Goal: Information Seeking & Learning: Learn about a topic

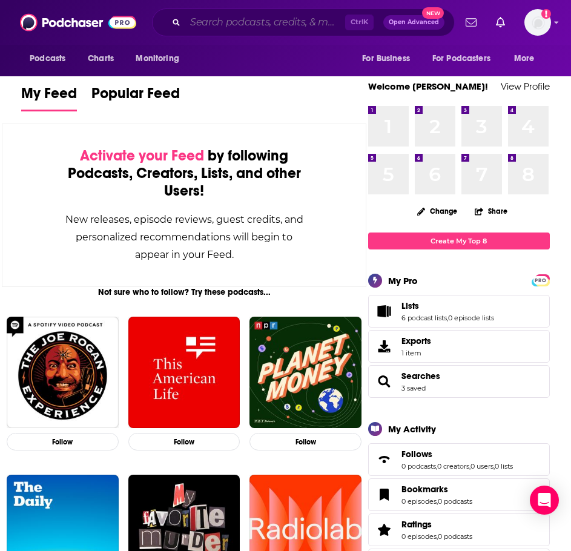
click at [307, 18] on input "Search podcasts, credits, & more..." at bounding box center [265, 22] width 160 height 19
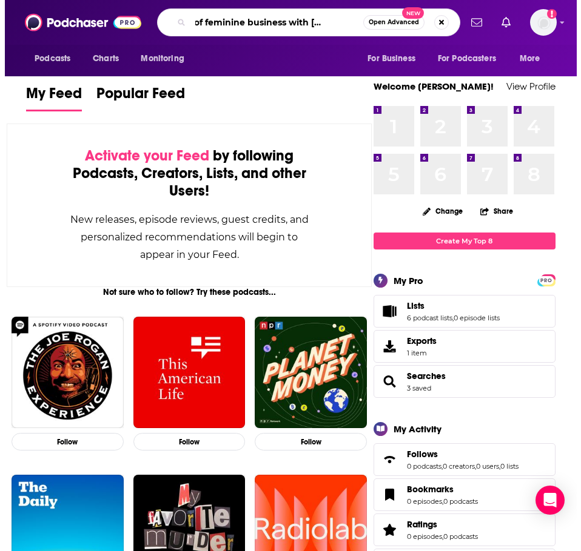
scroll to position [0, 38]
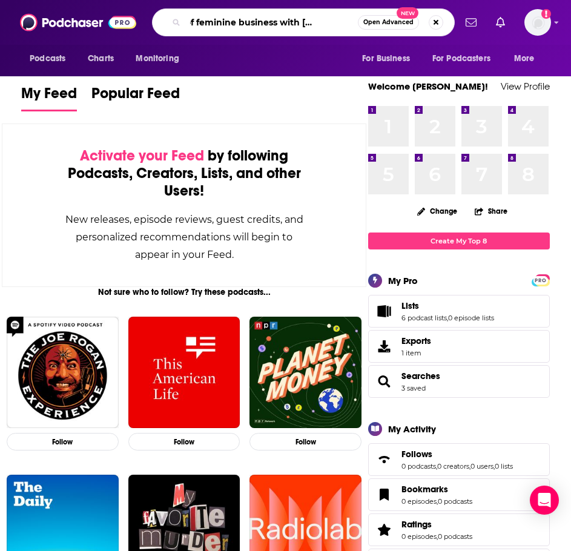
type input "the art of feminine business with [PERSON_NAME]"
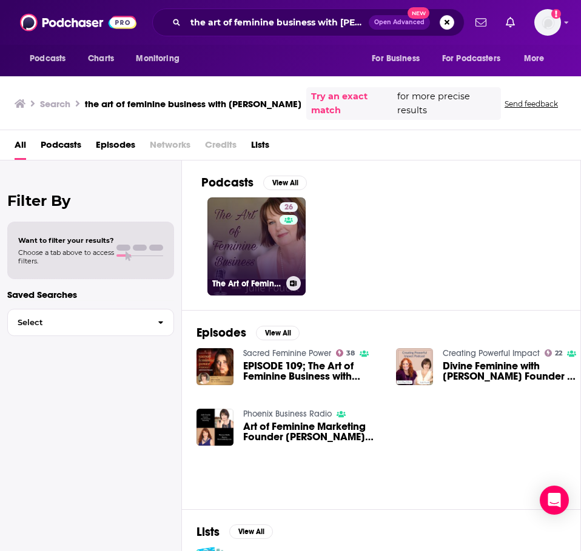
click at [233, 228] on link "26 The Art of Feminine Business with [PERSON_NAME]" at bounding box center [256, 247] width 98 height 98
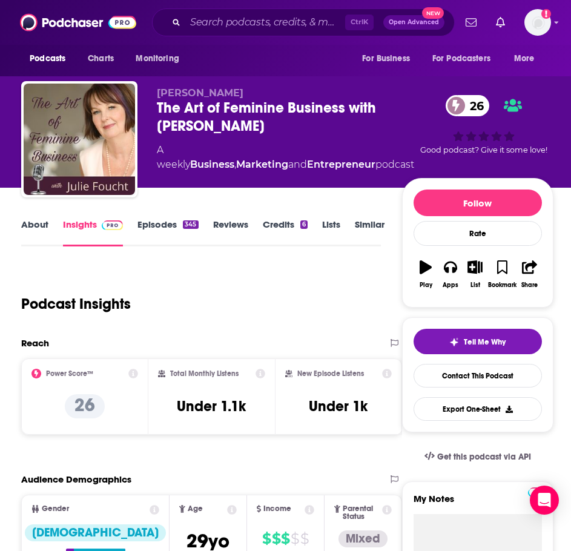
click at [35, 228] on link "About" at bounding box center [34, 233] width 27 height 28
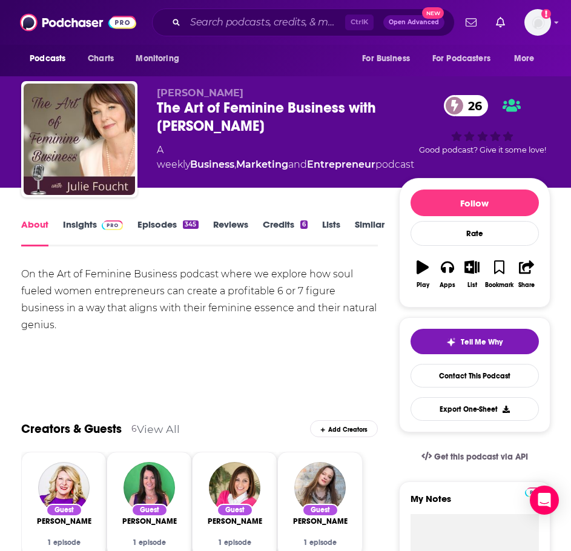
drag, startPoint x: 331, startPoint y: 344, endPoint x: 50, endPoint y: 278, distance: 288.3
copy div "On the Art of Feminine Business podcast where we explore how soul fueled women …"
click at [116, 223] on img at bounding box center [112, 226] width 21 height 10
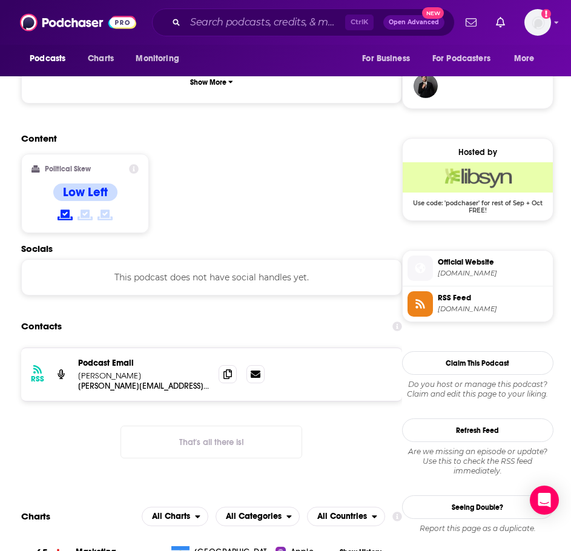
scroll to position [909, 0]
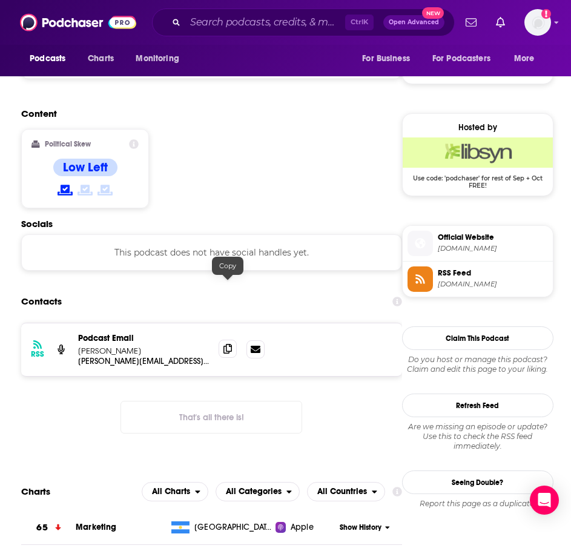
click at [232, 344] on icon at bounding box center [228, 349] width 8 height 10
click at [246, 32] on div "Ctrl K Open Advanced New" at bounding box center [303, 22] width 303 height 28
click at [247, 29] on input "Search podcasts, credits, & more..." at bounding box center [265, 22] width 160 height 19
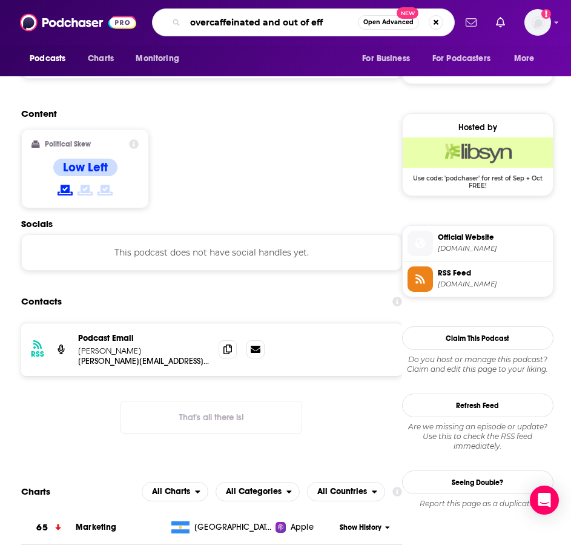
type input "overcaffeinated and out of effs"
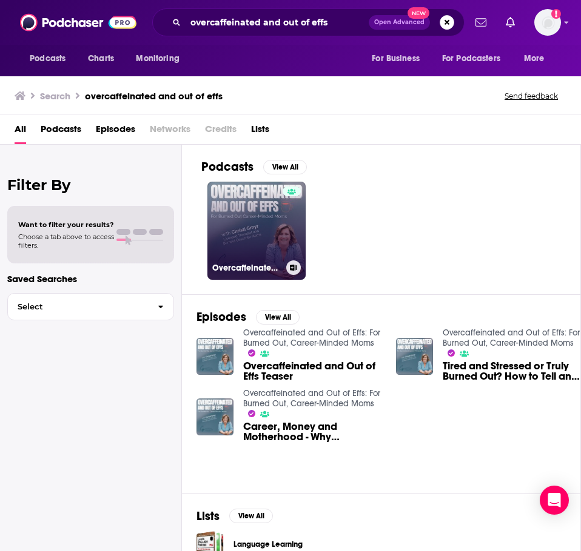
click at [247, 213] on link "Overcaffeinated and Out of Effs: For Burned Out, Career-Minded Moms" at bounding box center [256, 231] width 98 height 98
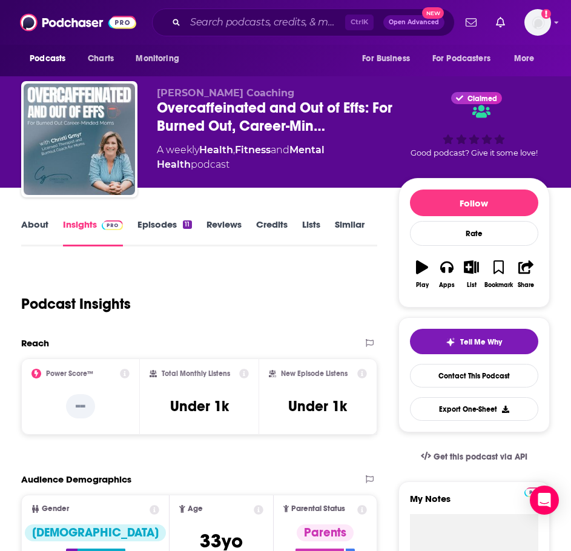
click at [31, 224] on link "About" at bounding box center [34, 233] width 27 height 28
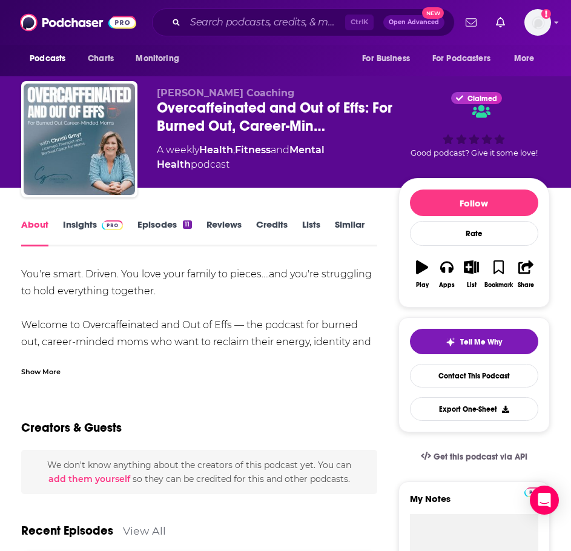
click at [56, 370] on div "Show More" at bounding box center [40, 371] width 39 height 12
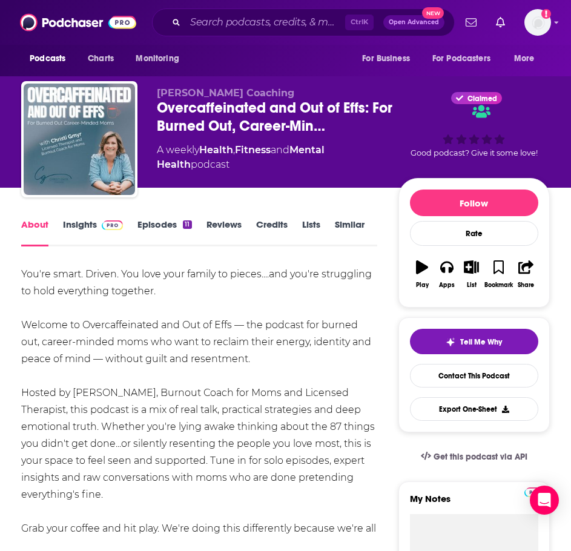
drag, startPoint x: 101, startPoint y: 528, endPoint x: 27, endPoint y: 273, distance: 266.4
click at [27, 273] on div "You're smart. Driven. You love your family to pieces....and you're struggling t…" at bounding box center [199, 410] width 356 height 288
drag, startPoint x: 45, startPoint y: 281, endPoint x: 55, endPoint y: 320, distance: 40.4
click at [48, 282] on div "You're smart. Driven. You love your family to pieces....and you're struggling t…" at bounding box center [199, 410] width 356 height 288
drag, startPoint x: 82, startPoint y: 532, endPoint x: 22, endPoint y: 275, distance: 263.9
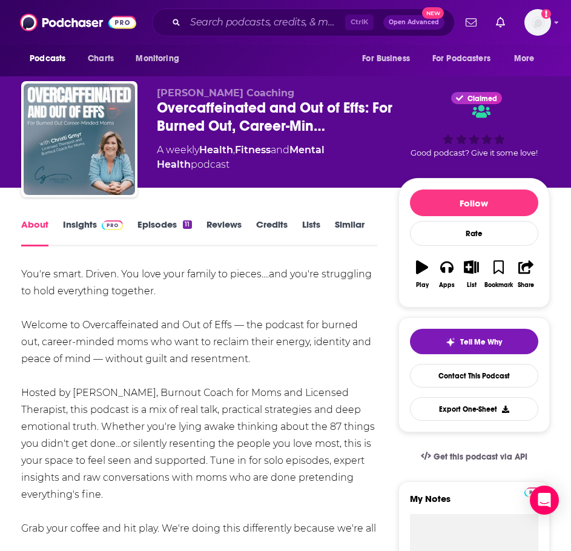
copy div "You're smart. Driven. You love your family to pieces....and you're struggling t…"
click at [90, 222] on link "Insights" at bounding box center [93, 233] width 60 height 28
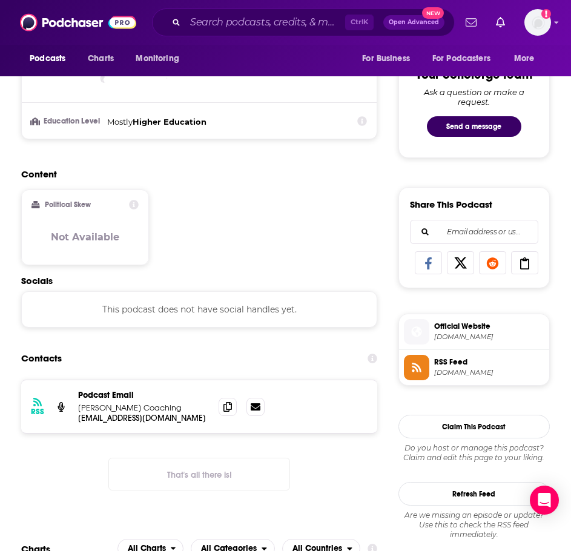
scroll to position [667, 0]
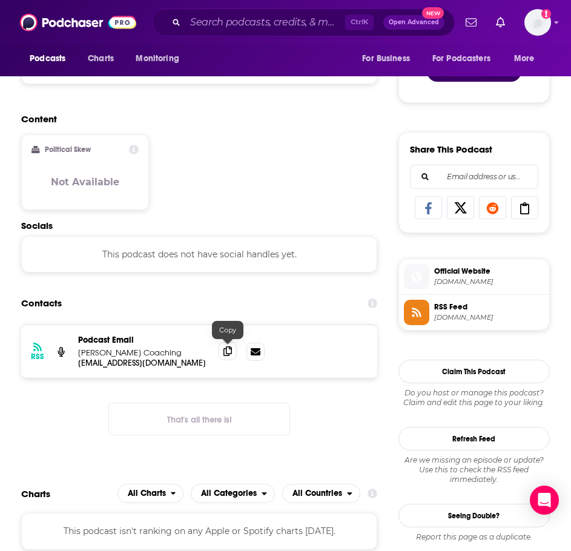
drag, startPoint x: 230, startPoint y: 349, endPoint x: 219, endPoint y: 351, distance: 11.7
click at [230, 349] on icon at bounding box center [228, 352] width 8 height 10
click at [270, 28] on input "Search podcasts, credits, & more..." at bounding box center [265, 22] width 160 height 19
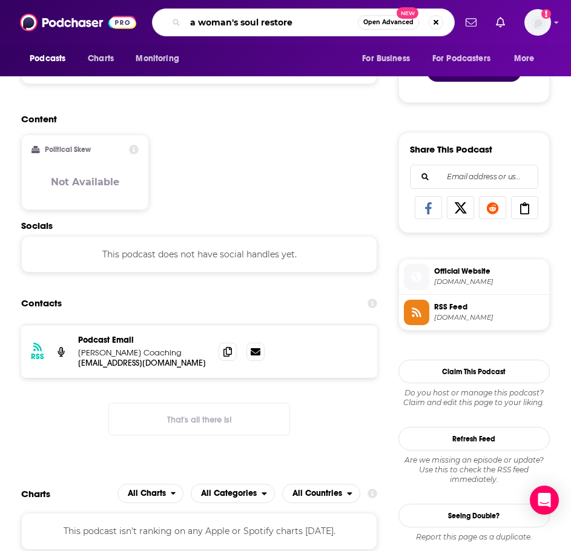
type input "a woman's soul restored"
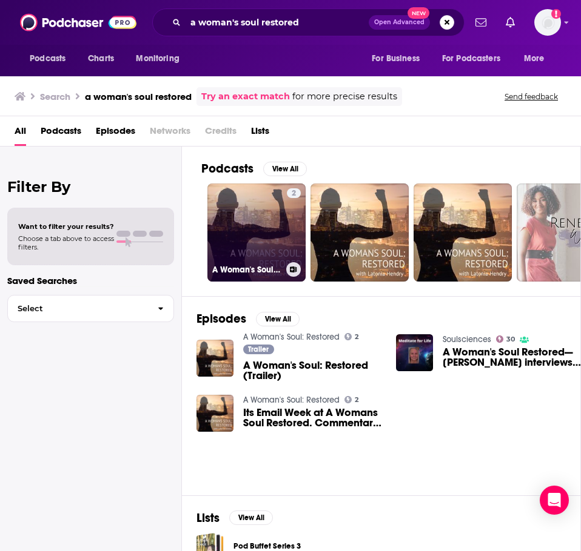
click at [247, 233] on link "2 A Woman's Soul: Restored" at bounding box center [256, 233] width 98 height 98
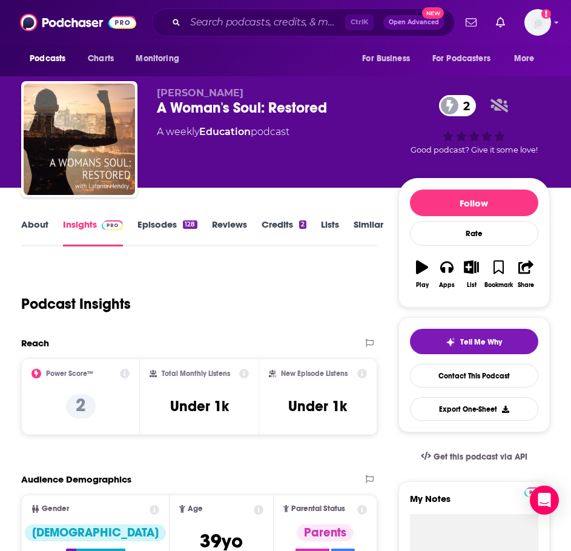
click at [35, 228] on link "About" at bounding box center [34, 233] width 27 height 28
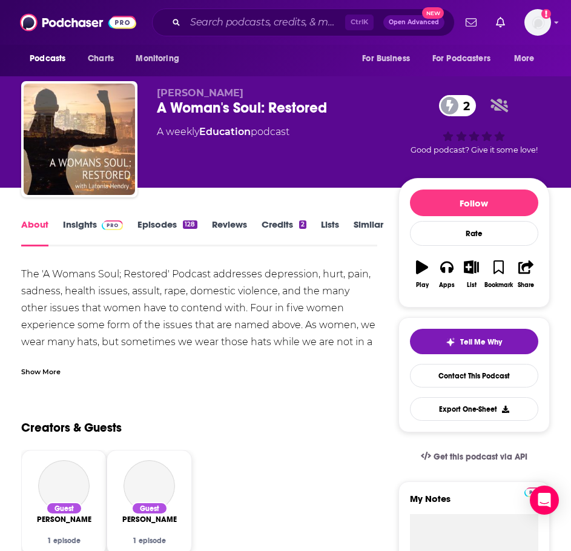
click at [59, 375] on div "Show More" at bounding box center [40, 371] width 39 height 12
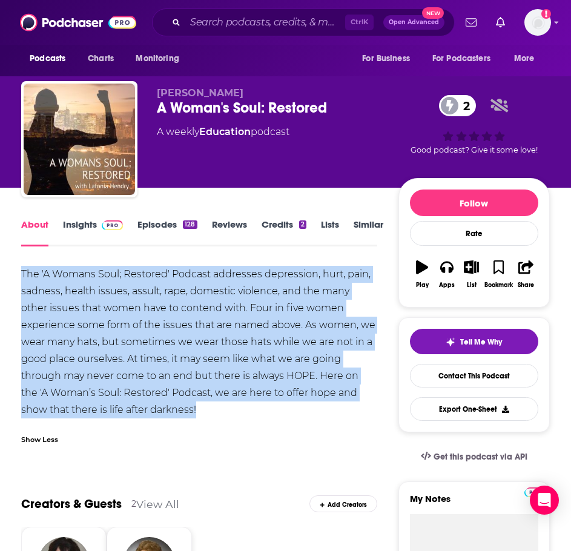
drag, startPoint x: 156, startPoint y: 415, endPoint x: 36, endPoint y: 273, distance: 185.4
copy div "The 'A Womans Soul; Restored' Podcast addresses depression, hurt, pain, sadness…"
click at [80, 232] on link "Insights" at bounding box center [93, 233] width 60 height 28
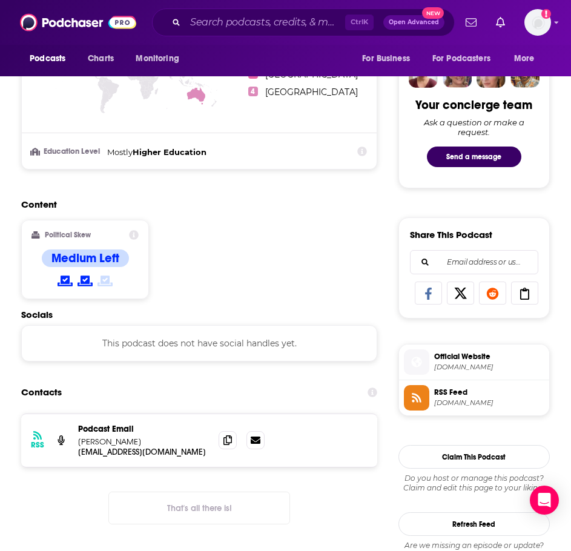
scroll to position [727, 0]
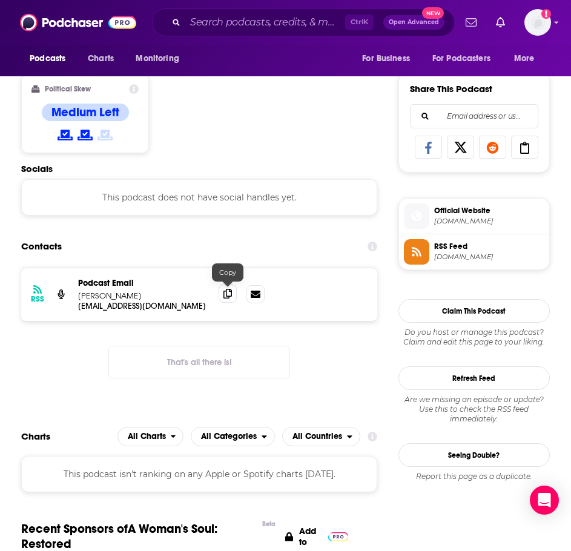
click at [227, 292] on icon at bounding box center [228, 294] width 8 height 10
click at [300, 21] on input "Search podcasts, credits, & more..." at bounding box center [265, 22] width 160 height 19
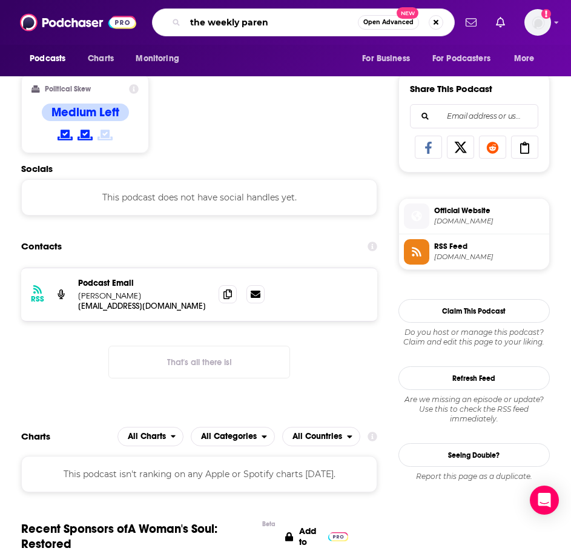
type input "the weekly parent"
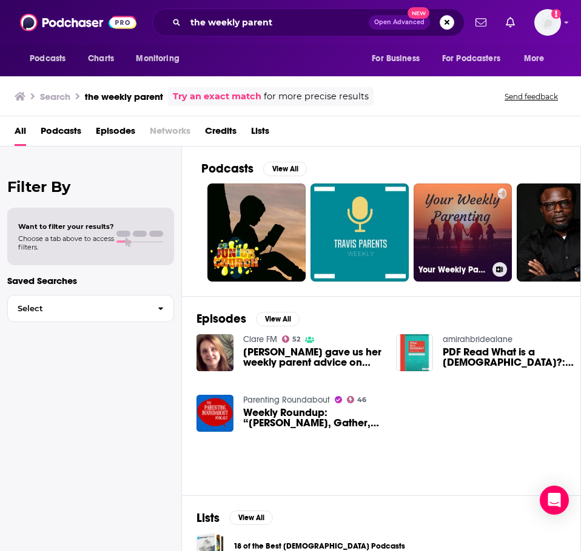
click at [478, 222] on link "Your Weekly Parenting" at bounding box center [462, 233] width 98 height 98
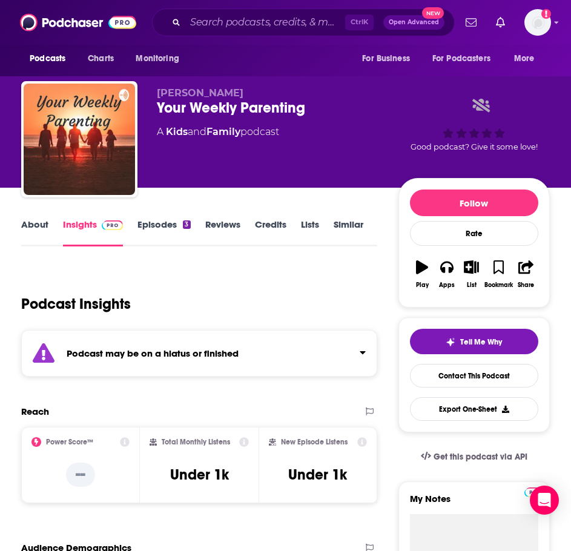
click at [154, 347] on div "Podcast may be on a hiatus or finished" at bounding box center [199, 353] width 356 height 47
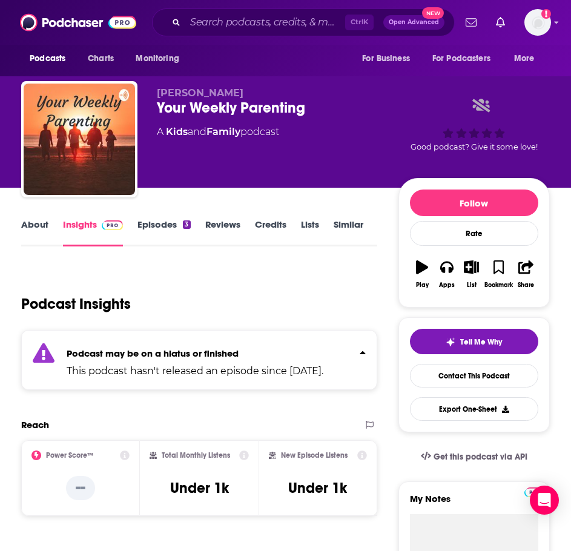
click at [38, 235] on link "About" at bounding box center [34, 233] width 27 height 28
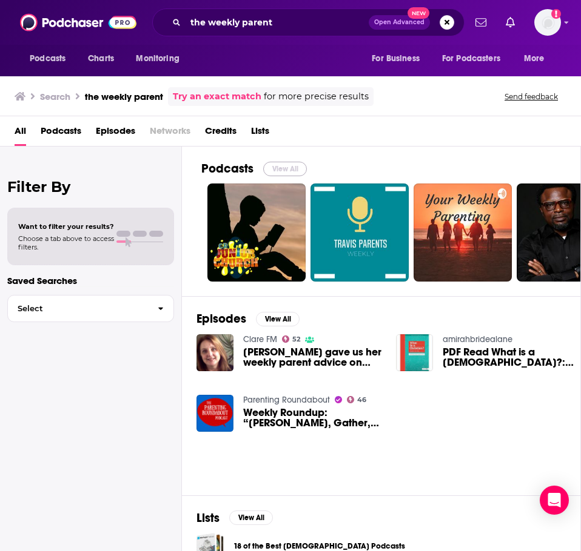
click at [294, 168] on button "View All" at bounding box center [285, 169] width 44 height 15
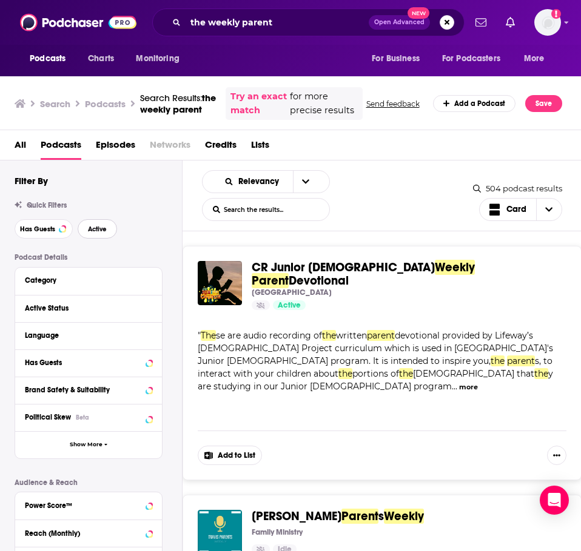
click at [100, 233] on span "Active" at bounding box center [97, 229] width 19 height 7
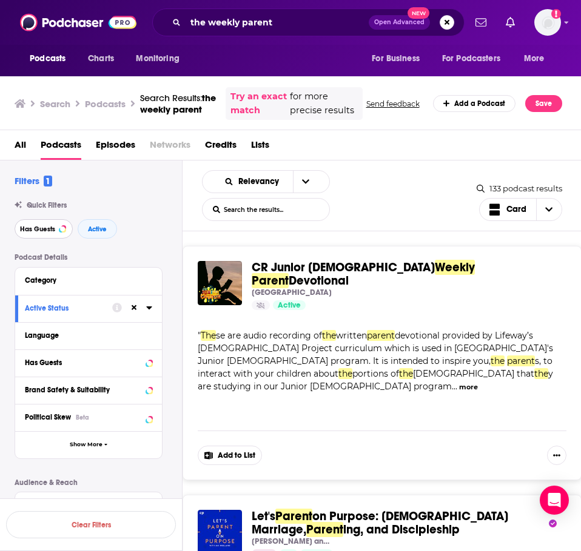
click at [39, 233] on span "Has Guests" at bounding box center [37, 229] width 35 height 7
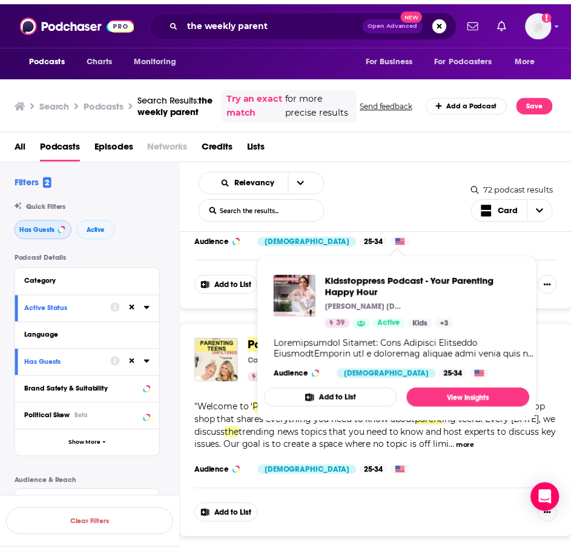
scroll to position [2485, 0]
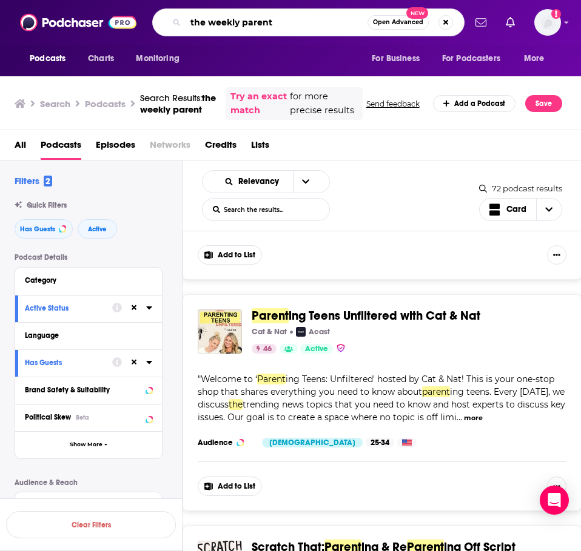
click at [295, 22] on input "the weekly parent" at bounding box center [276, 22] width 182 height 19
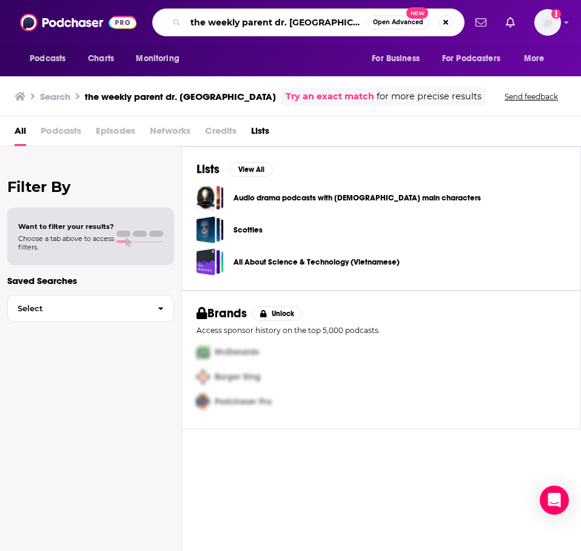
drag, startPoint x: 273, startPoint y: 20, endPoint x: 137, endPoint y: 18, distance: 135.8
click at [138, 20] on div "Podcasts Charts Monitoring the weekly parent dr. kiyah Open Advanced New For Bu…" at bounding box center [290, 22] width 581 height 45
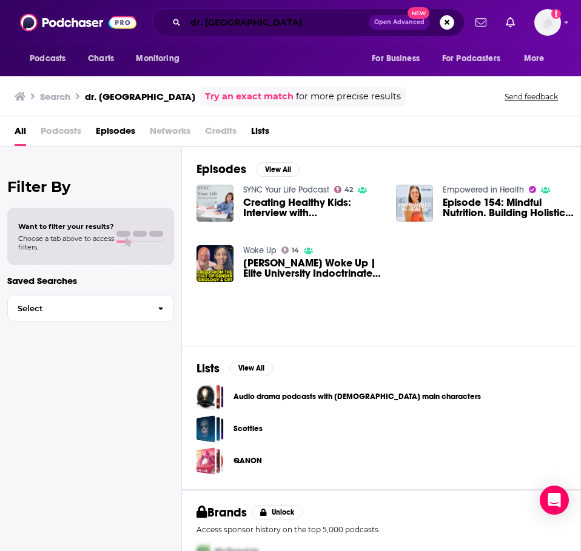
click at [263, 22] on input "dr. kiyah" at bounding box center [276, 22] width 183 height 19
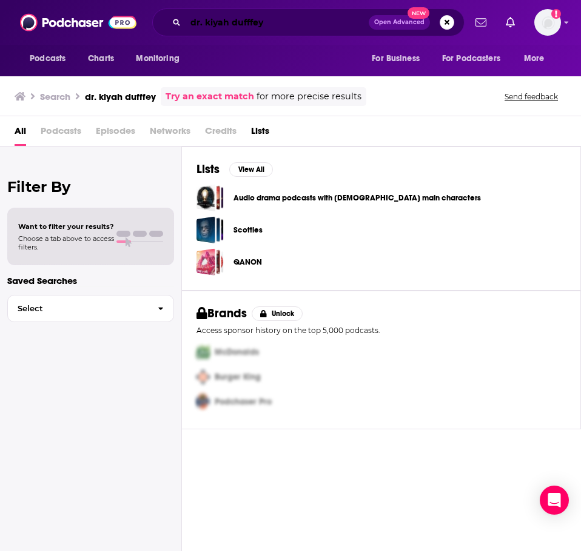
click at [260, 16] on input "dr. kiyah dufffey" at bounding box center [276, 22] width 183 height 19
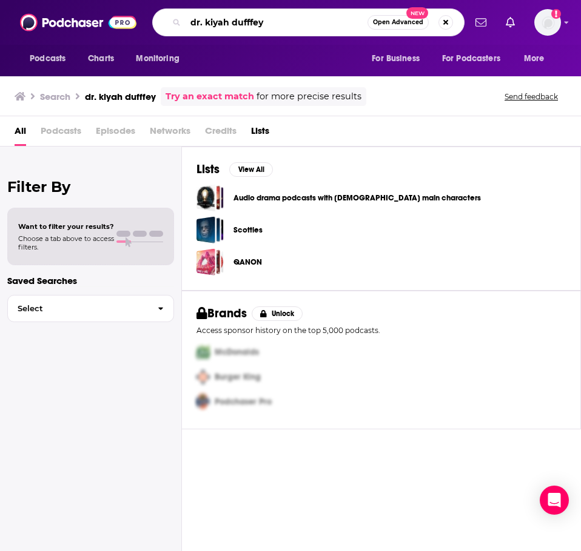
click at [260, 16] on input "dr. kiyah dufffey" at bounding box center [276, 22] width 182 height 19
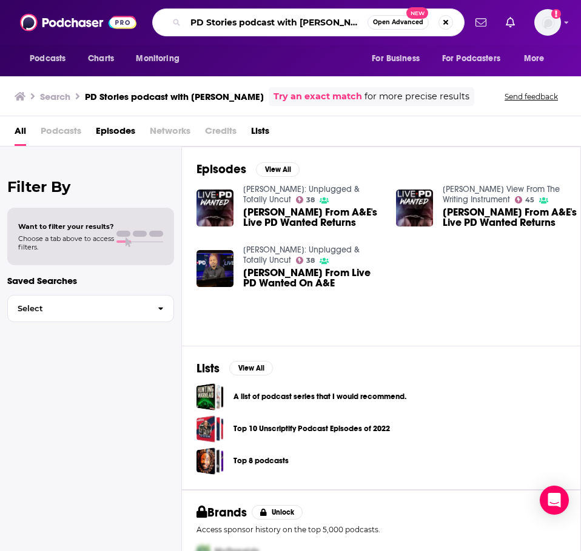
drag, startPoint x: 276, startPoint y: 23, endPoint x: 408, endPoint y: 22, distance: 131.5
click at [408, 22] on div "PD Stories podcast with tom morris jr Open Advanced New" at bounding box center [308, 22] width 312 height 28
type input "PD Stories podcast"
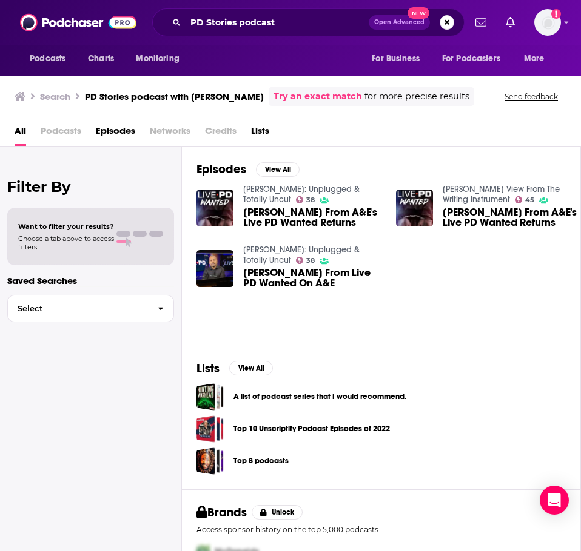
click at [328, 188] on link "Arroe Collins: Unplugged & Totally Uncut" at bounding box center [301, 194] width 116 height 21
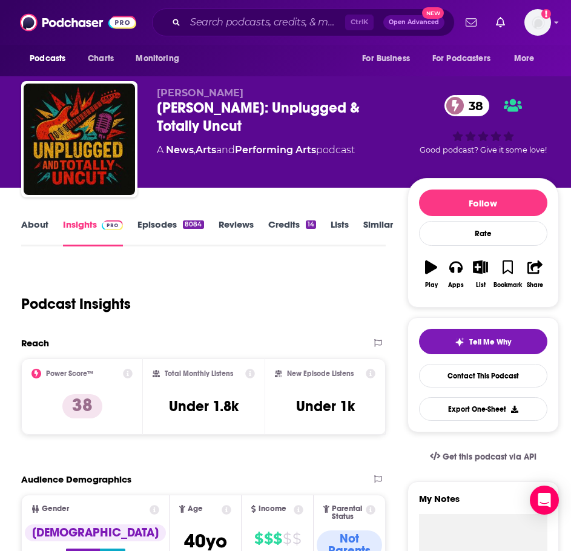
click at [36, 229] on link "About" at bounding box center [34, 233] width 27 height 28
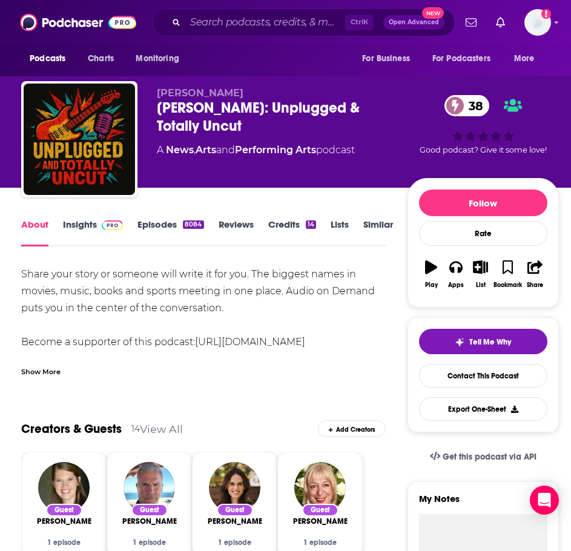
click at [51, 364] on div "Show More" at bounding box center [203, 367] width 365 height 21
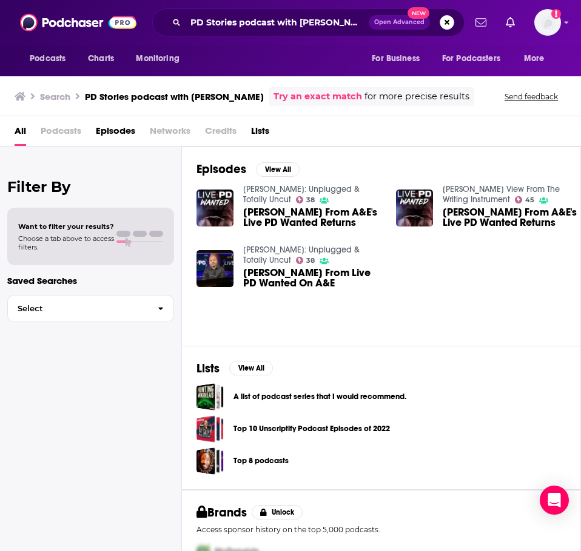
click at [276, 279] on span "Tommy Morris Jr From Live PD Wanted On A&E" at bounding box center [312, 278] width 138 height 21
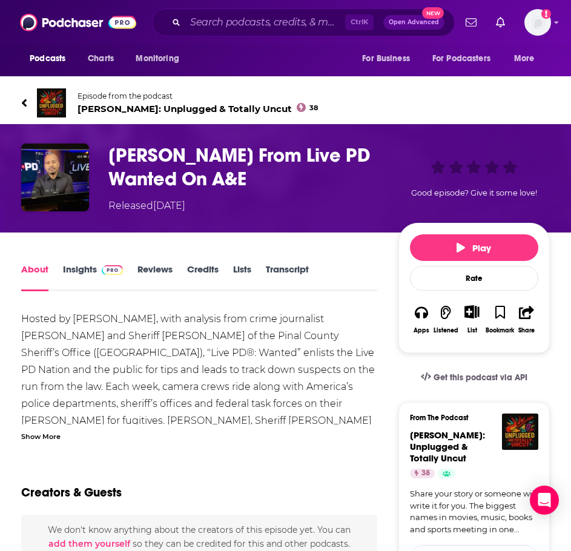
click at [47, 430] on div "Show More" at bounding box center [40, 436] width 39 height 12
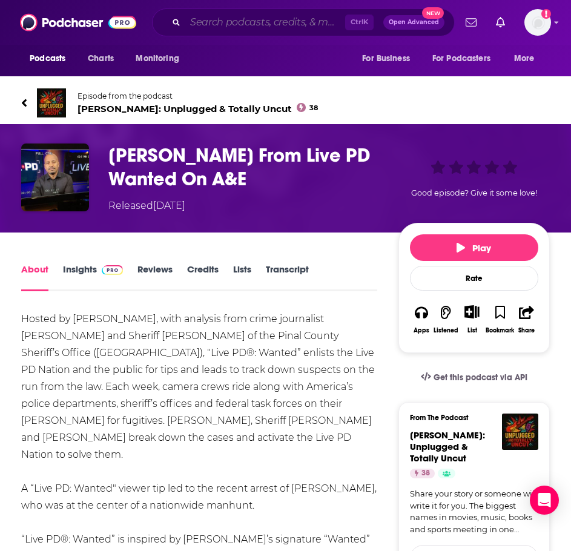
click at [231, 24] on input "Search podcasts, credits, & more..." at bounding box center [265, 22] width 160 height 19
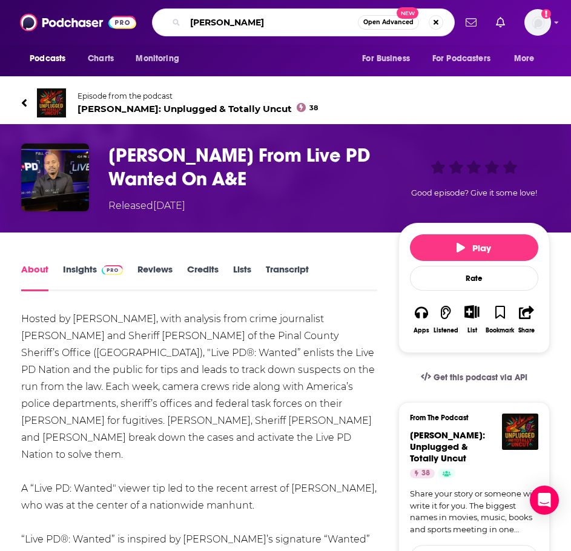
type input "PD Stories"
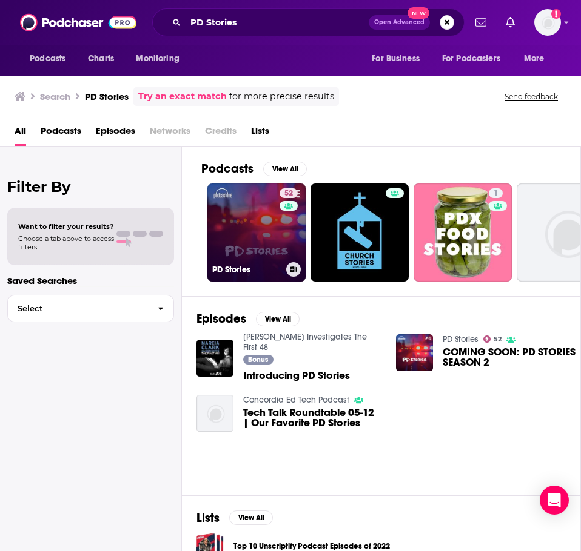
click at [242, 207] on link "52 PD Stories" at bounding box center [256, 233] width 98 height 98
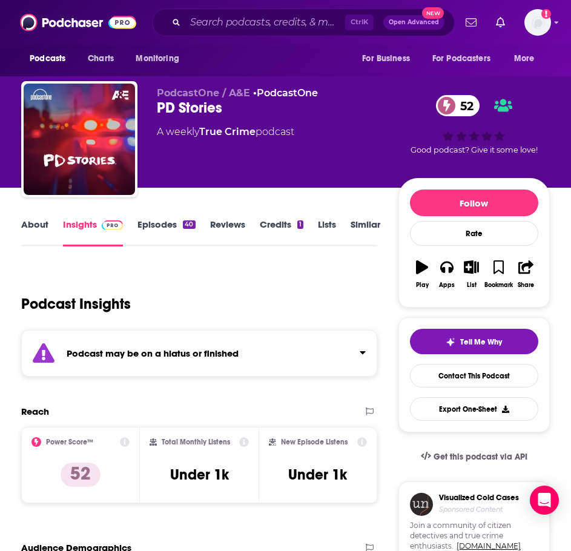
click at [119, 363] on div "Podcast may be on a hiatus or finished" at bounding box center [199, 353] width 356 height 47
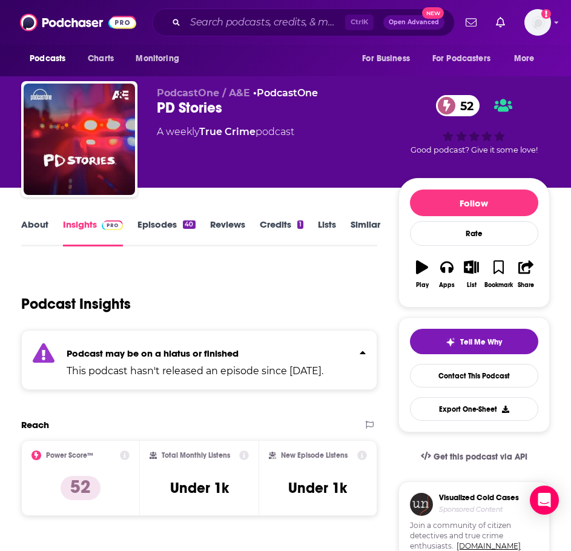
click at [47, 227] on link "About" at bounding box center [34, 233] width 27 height 28
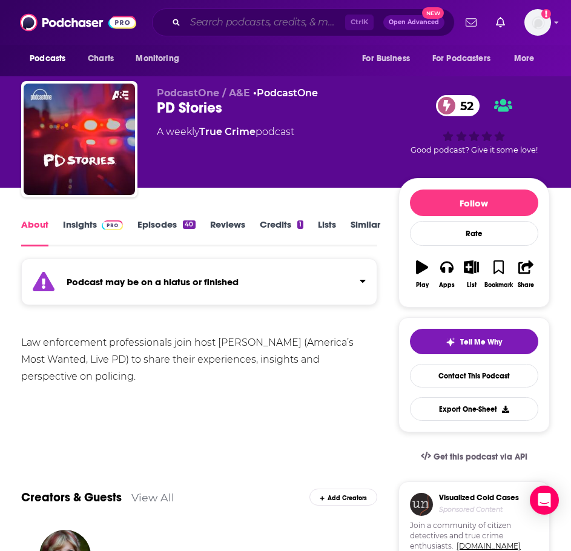
click at [215, 21] on input "Search podcasts, credits, & more..." at bounding box center [265, 22] width 160 height 19
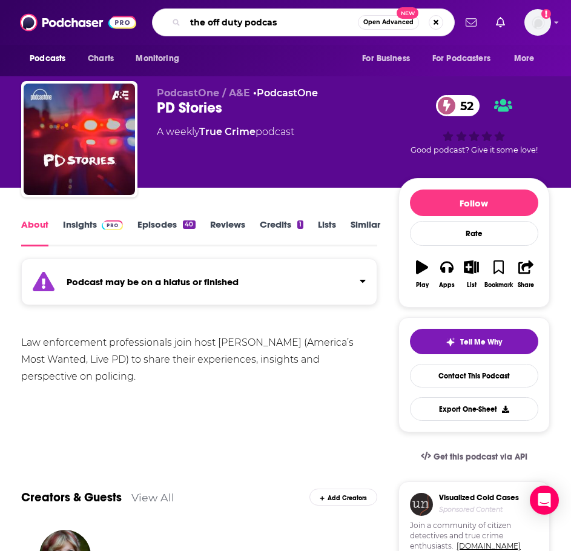
type input "the off duty podcast"
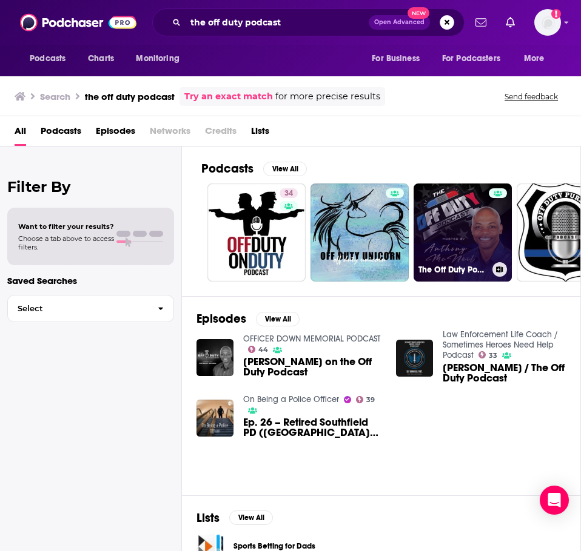
click at [466, 240] on link "The Off Duty Podcast - Law Enforcement" at bounding box center [462, 233] width 98 height 98
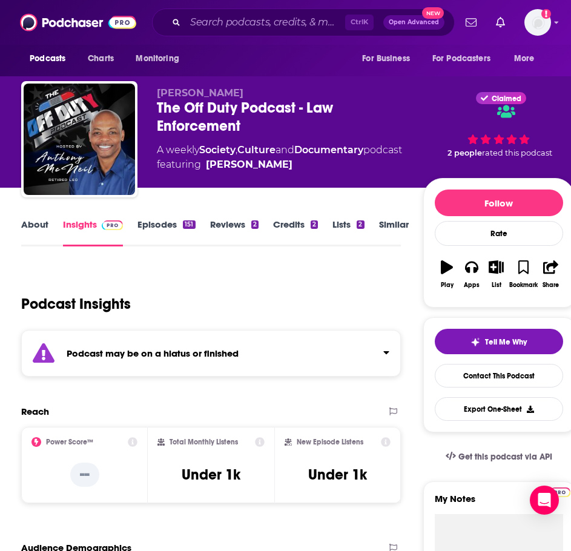
click at [249, 358] on div "Podcast may be on a hiatus or finished" at bounding box center [211, 353] width 380 height 47
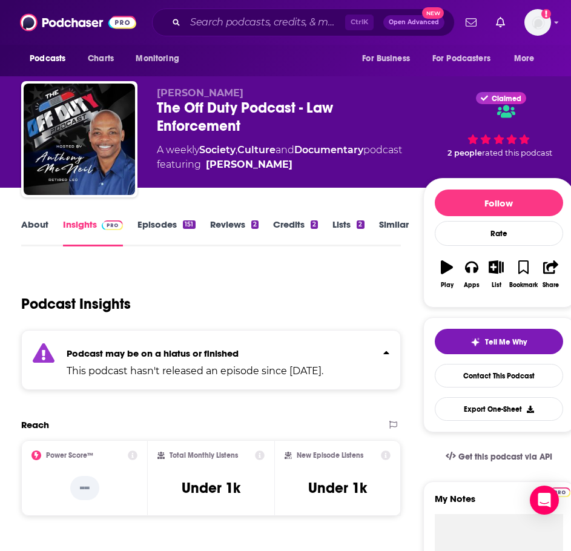
click at [22, 221] on link "About" at bounding box center [34, 233] width 27 height 28
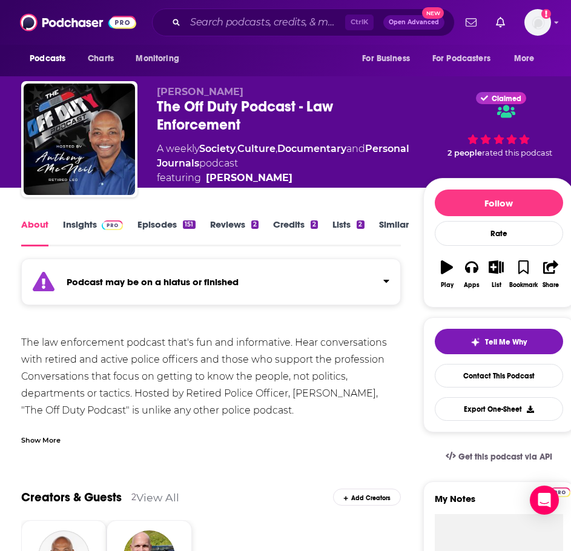
click at [45, 431] on div "Show More" at bounding box center [211, 435] width 380 height 21
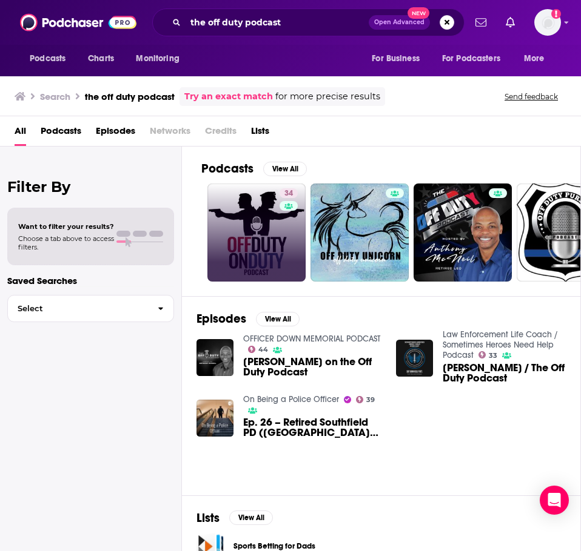
click at [242, 212] on link "34" at bounding box center [256, 233] width 98 height 98
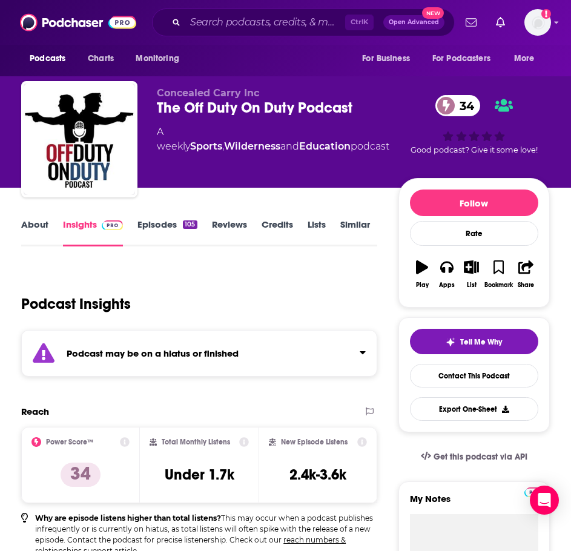
click at [212, 359] on strong "Podcast may be on a hiatus or finished" at bounding box center [153, 354] width 172 height 12
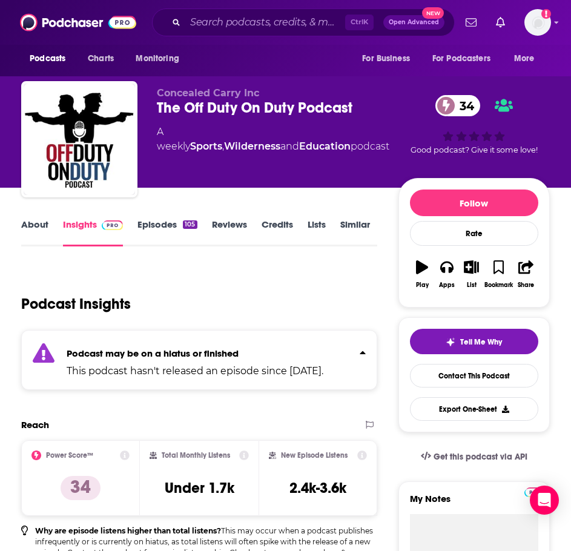
click at [39, 227] on link "About" at bounding box center [34, 233] width 27 height 28
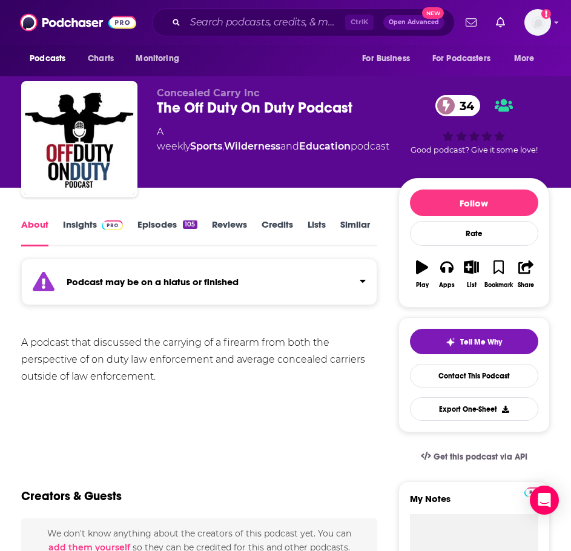
click at [345, 226] on link "Similar" at bounding box center [356, 233] width 30 height 28
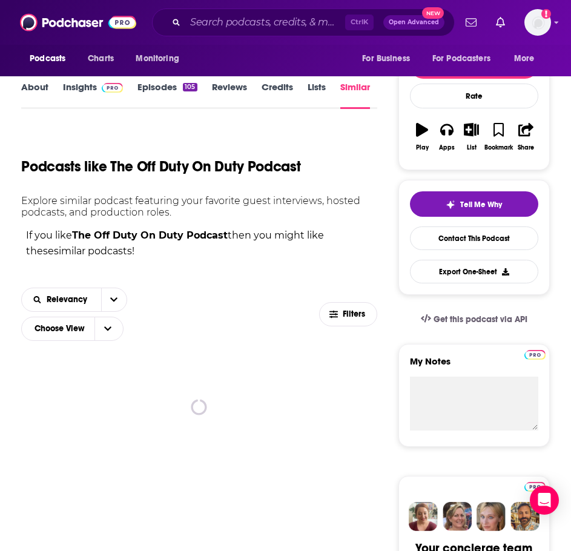
scroll to position [182, 0]
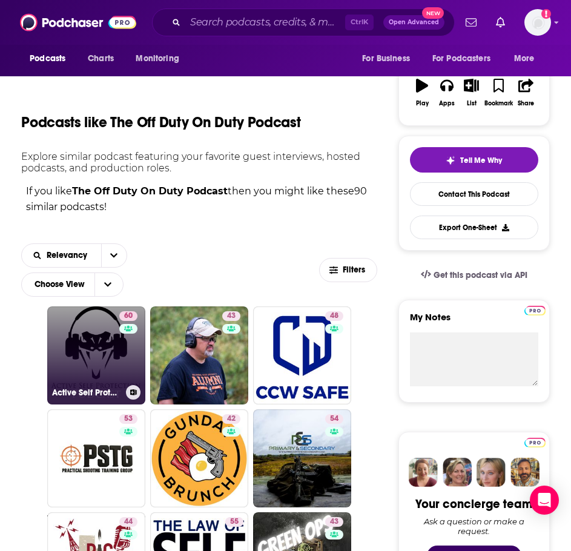
click at [68, 353] on link "60 Active Self Protection Podcast" at bounding box center [96, 356] width 98 height 98
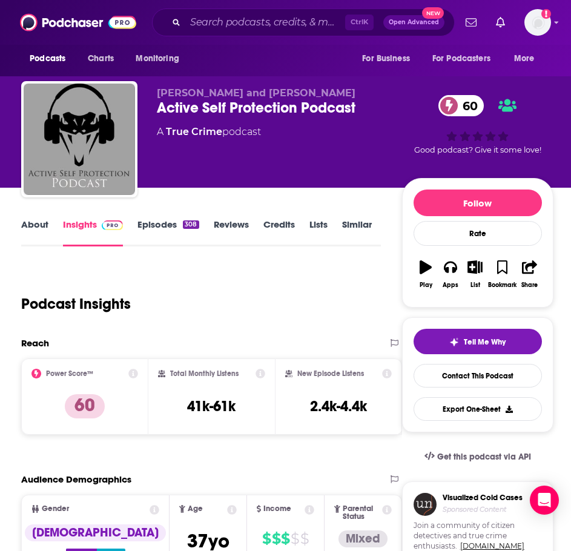
click at [43, 229] on link "About" at bounding box center [34, 233] width 27 height 28
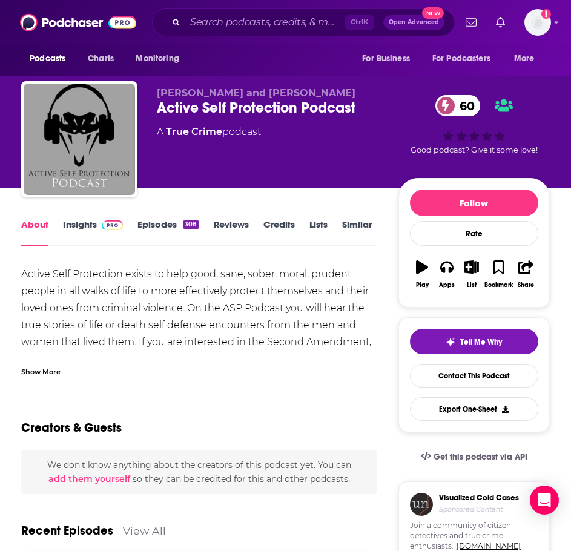
click at [52, 361] on div "Show More" at bounding box center [199, 367] width 356 height 21
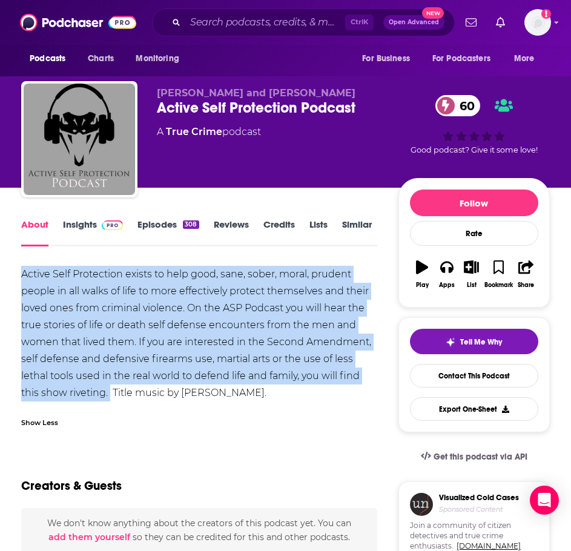
drag, startPoint x: 110, startPoint y: 394, endPoint x: 21, endPoint y: 258, distance: 162.0
copy div "Active Self Protection exists to help good, sane, sober, moral, prudent people …"
click at [92, 223] on link "Insights" at bounding box center [93, 233] width 60 height 28
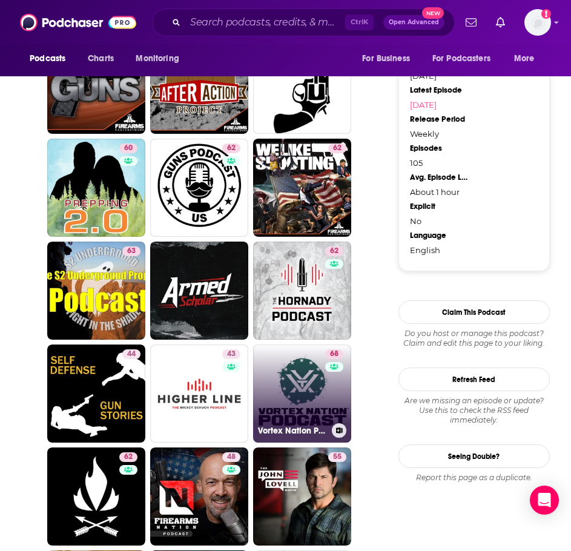
scroll to position [1212, 0]
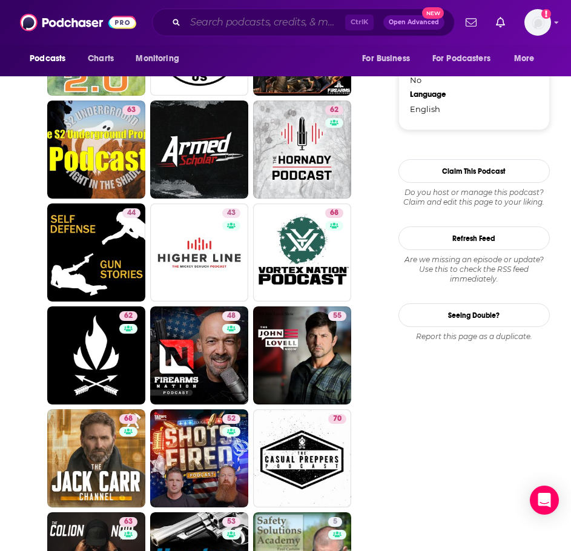
click at [220, 19] on input "Search podcasts, credits, & more..." at bounding box center [265, 22] width 160 height 19
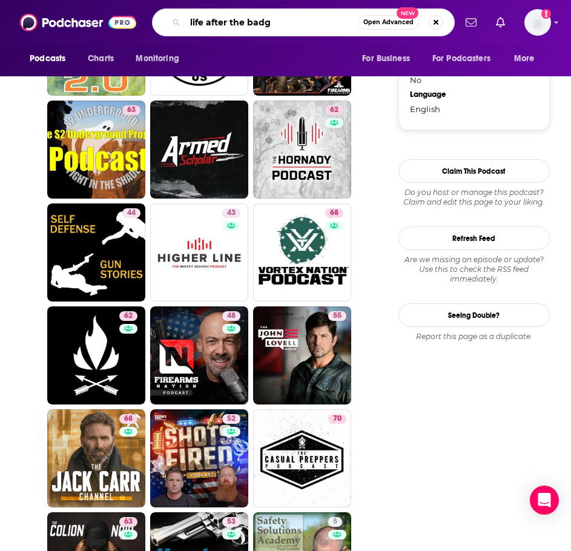
type input "life after the badge"
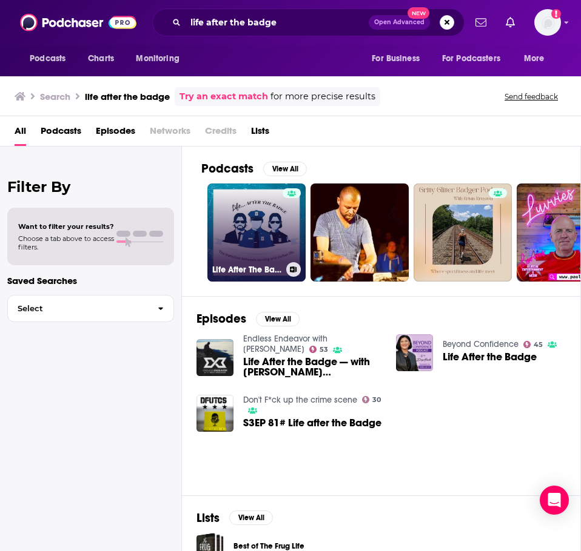
click at [235, 201] on link "Life After The Badge" at bounding box center [256, 233] width 98 height 98
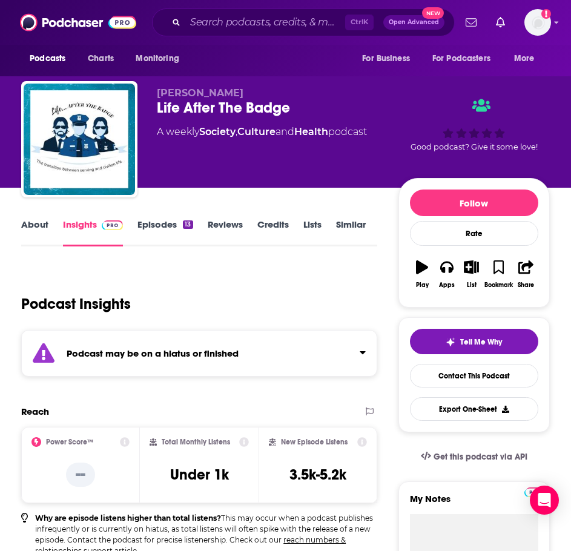
click at [193, 346] on div "Podcast may be on a hiatus or finished" at bounding box center [199, 353] width 356 height 47
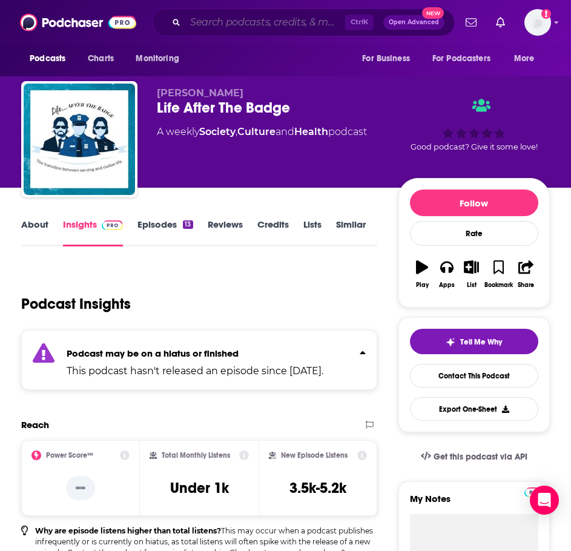
click at [230, 17] on input "Search podcasts, credits, & more..." at bounding box center [265, 22] width 160 height 19
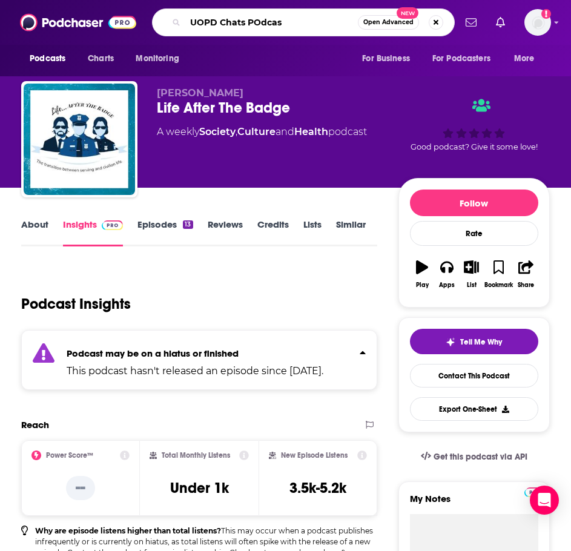
type input "UOPD Chats POdcast"
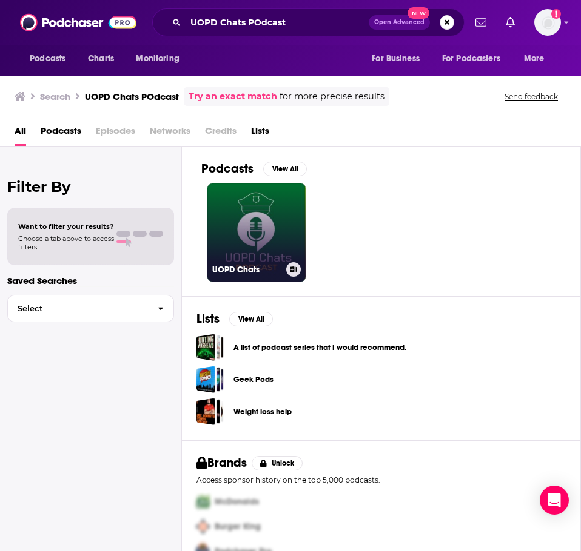
click at [258, 207] on link "UOPD Chats" at bounding box center [256, 233] width 98 height 98
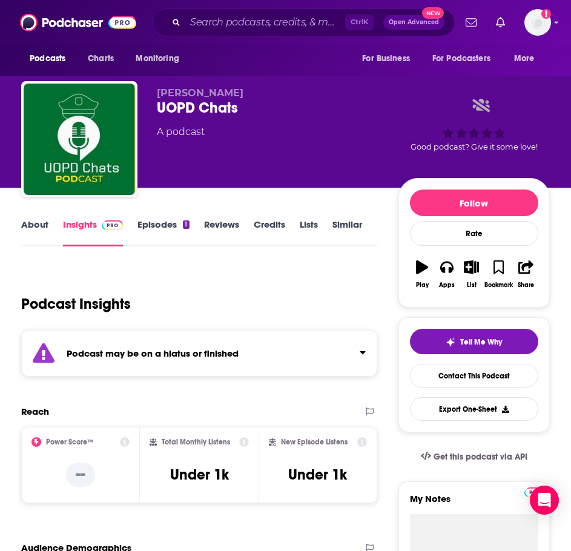
click at [215, 347] on div "Podcast may be on a hiatus or finished" at bounding box center [199, 353] width 356 height 47
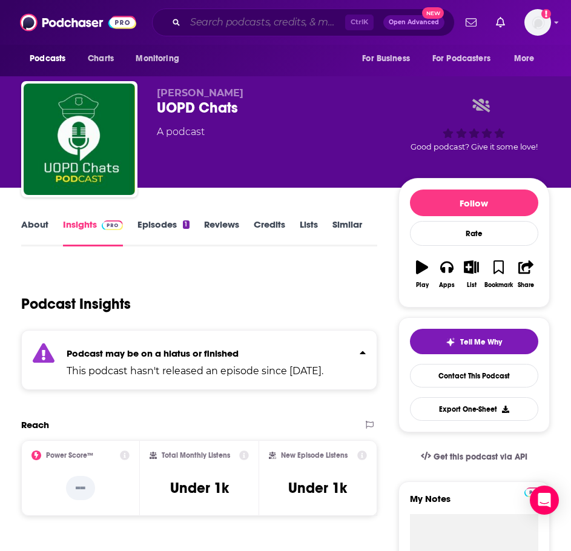
click at [218, 22] on input "Search podcasts, credits, & more..." at bounding box center [265, 22] width 160 height 19
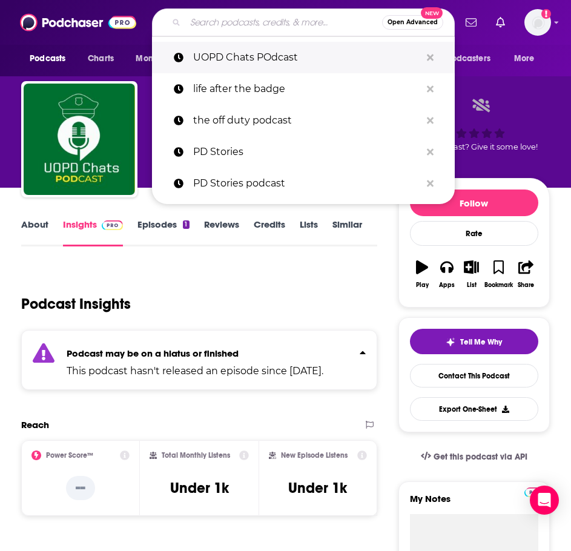
click at [264, 54] on p "UOPD Chats POdcast" at bounding box center [307, 58] width 228 height 32
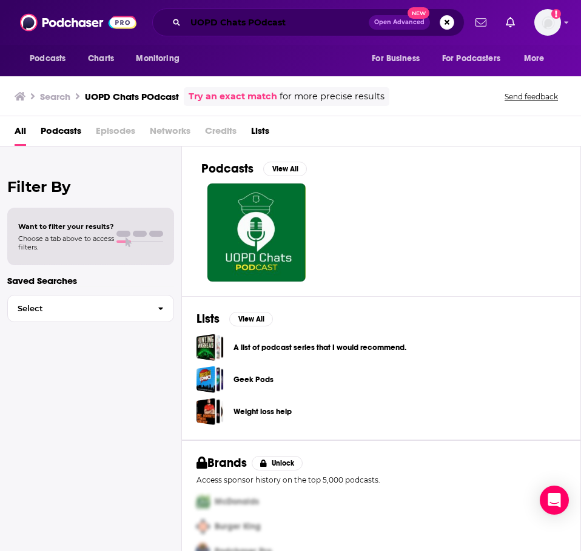
click at [264, 24] on input "UOPD Chats POdcast" at bounding box center [276, 22] width 183 height 19
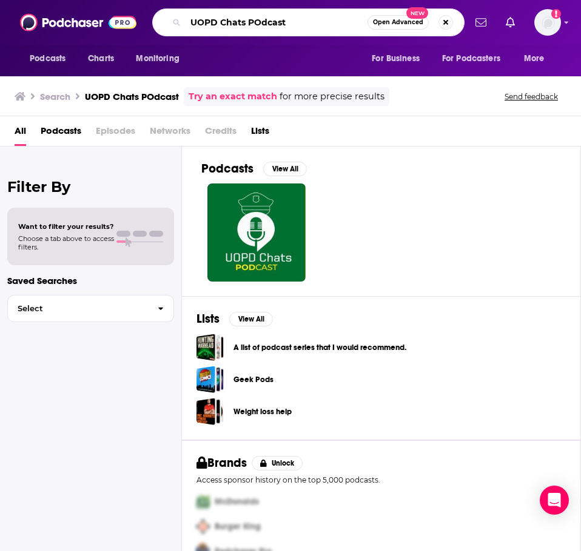
click at [262, 22] on input "UOPD Chats POdcast" at bounding box center [276, 22] width 182 height 19
drag, startPoint x: 306, startPoint y: 25, endPoint x: 246, endPoint y: 28, distance: 60.1
click at [246, 28] on input "UOPD Chats Podcast" at bounding box center [276, 22] width 182 height 19
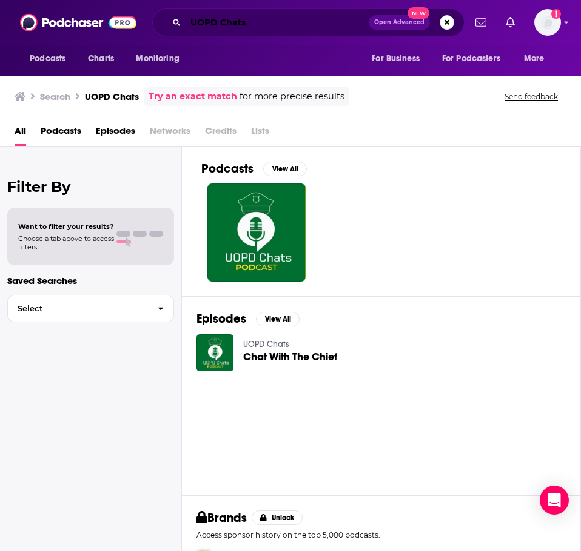
click at [255, 24] on input "UOPD Chats" at bounding box center [276, 22] width 183 height 19
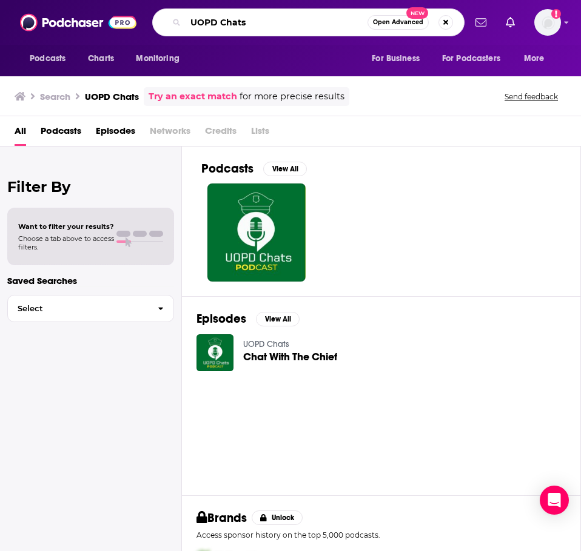
click at [255, 24] on input "UOPD Chats" at bounding box center [276, 22] width 182 height 19
type input "campus roll call"
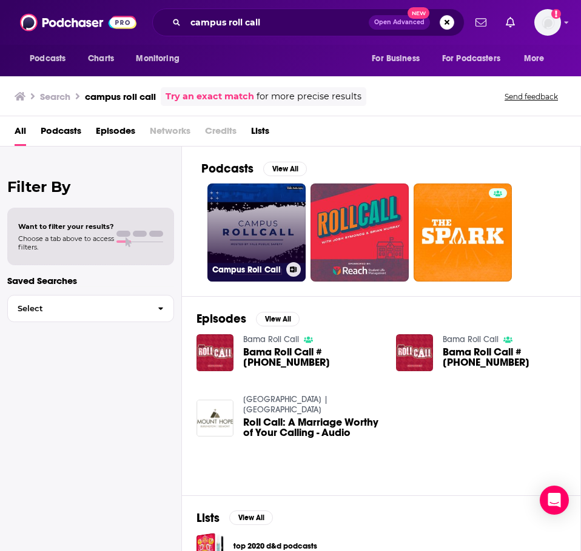
click at [245, 226] on link "Campus Roll Call" at bounding box center [256, 233] width 98 height 98
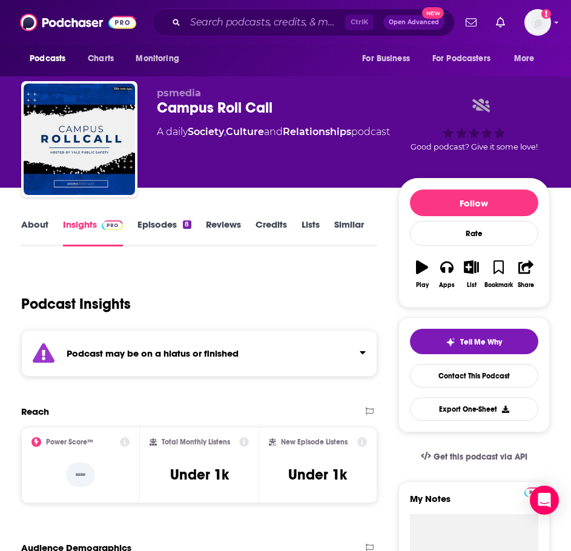
click at [185, 358] on strong "Podcast may be on a hiatus or finished" at bounding box center [153, 354] width 172 height 12
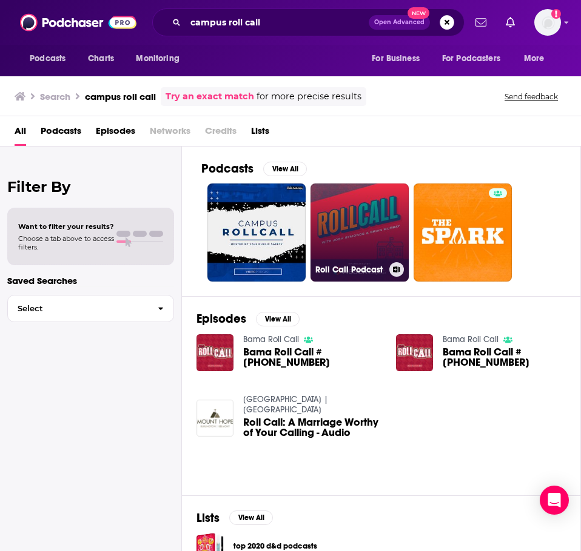
click at [358, 224] on link "Roll Call Podcast" at bounding box center [359, 233] width 98 height 98
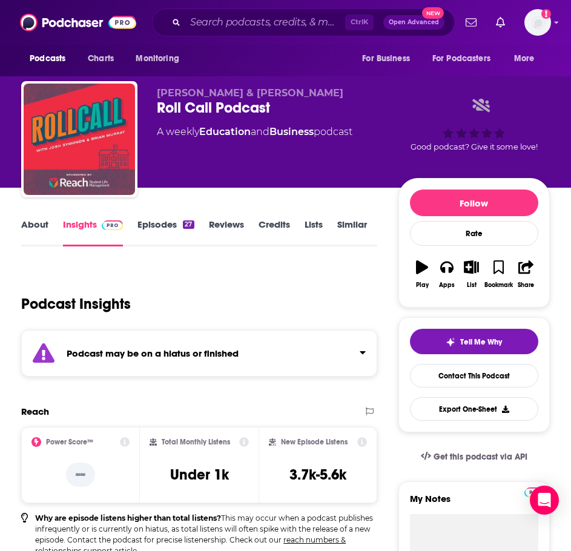
click at [153, 349] on strong "Podcast may be on a hiatus or finished" at bounding box center [153, 354] width 172 height 12
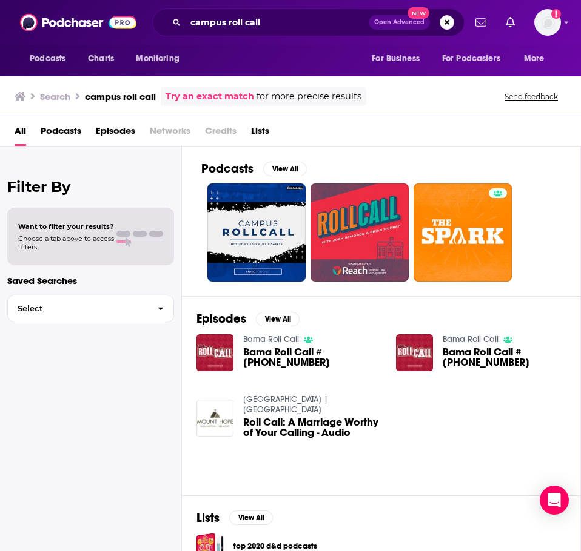
click at [527, 247] on div at bounding box center [390, 233] width 379 height 98
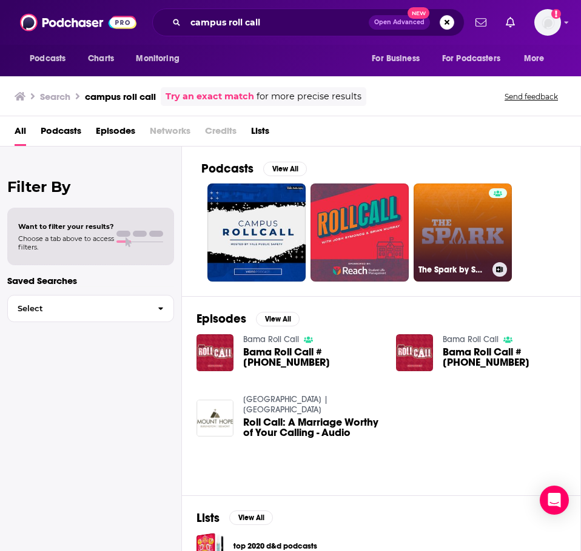
click at [464, 235] on link "The Spark by SGLA" at bounding box center [462, 233] width 98 height 98
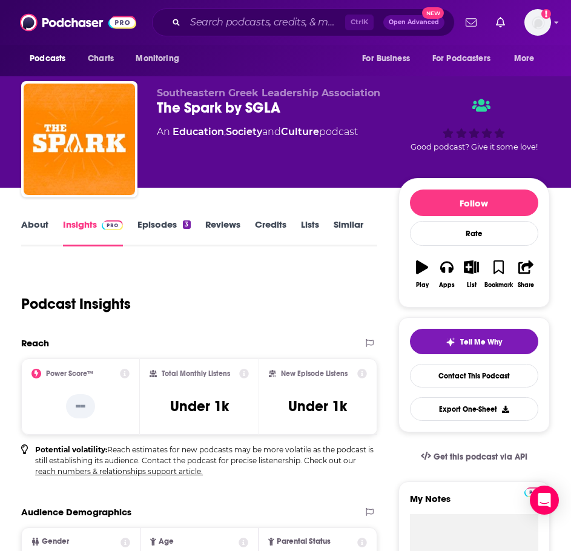
click at [38, 224] on link "About" at bounding box center [34, 233] width 27 height 28
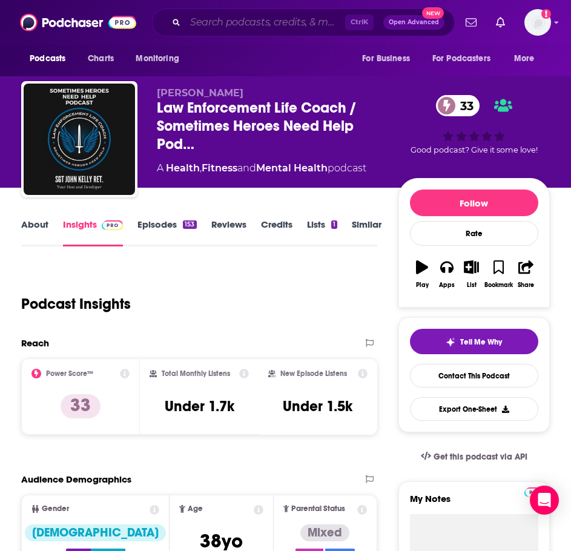
click at [232, 25] on input "Search podcasts, credits, & more..." at bounding box center [265, 22] width 160 height 19
click at [275, 282] on div "Podcast Insights" at bounding box center [194, 297] width 347 height 62
click at [33, 222] on link "About" at bounding box center [34, 233] width 27 height 28
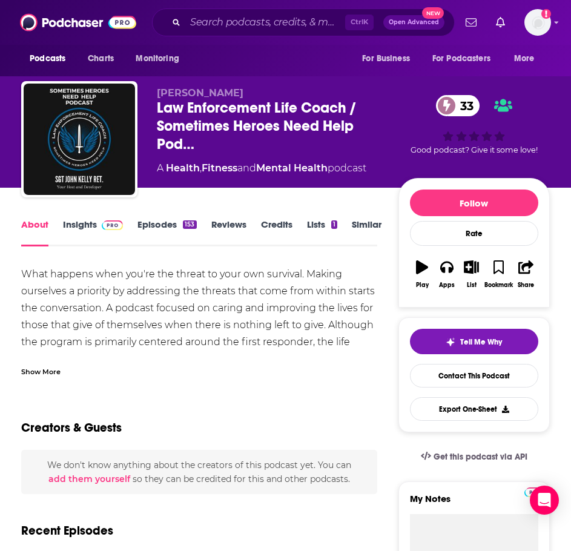
click at [53, 366] on div "Show More" at bounding box center [40, 371] width 39 height 12
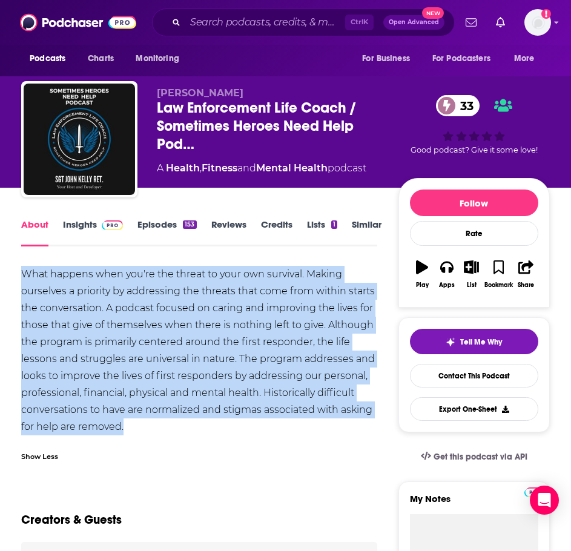
drag, startPoint x: 149, startPoint y: 425, endPoint x: 45, endPoint y: 277, distance: 180.9
copy div "What happens when you're the threat to your own survival. Making ourselves a pr…"
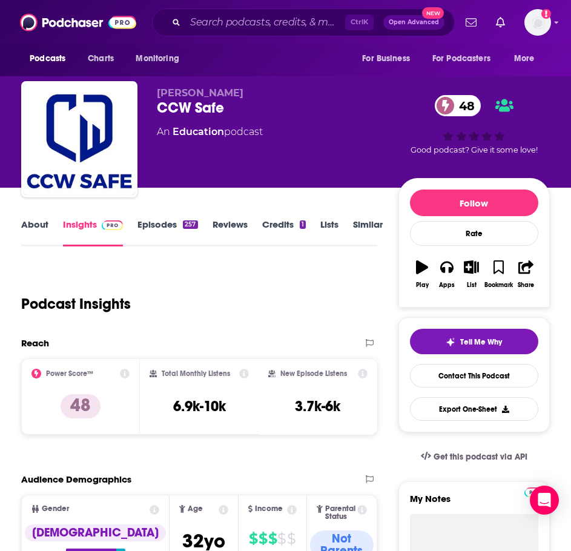
click at [29, 225] on link "About" at bounding box center [34, 233] width 27 height 28
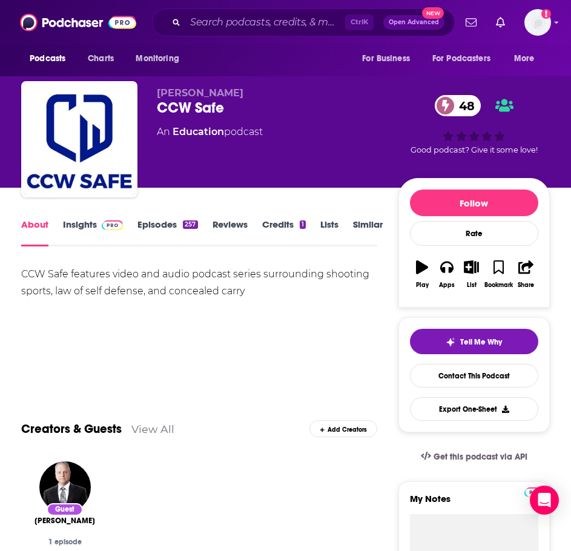
drag, startPoint x: 253, startPoint y: 288, endPoint x: 254, endPoint y: 313, distance: 24.9
click at [254, 313] on div "CCW Safe features video and audio podcast series surrounding shooting sports, l…" at bounding box center [199, 308] width 356 height 85
click at [167, 225] on link "Episodes 257" at bounding box center [168, 233] width 60 height 28
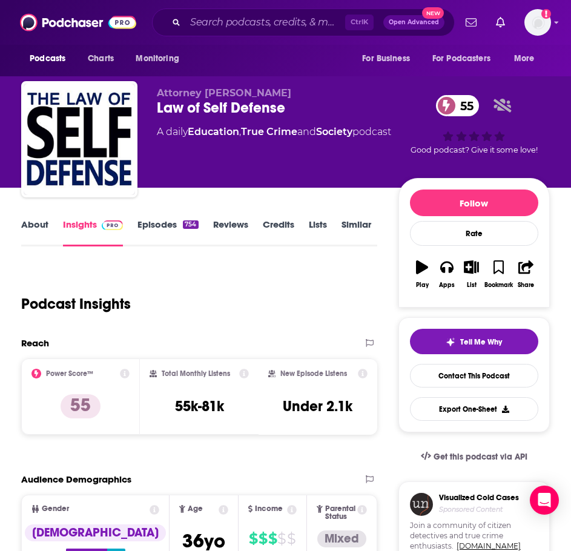
click at [36, 225] on link "About" at bounding box center [34, 233] width 27 height 28
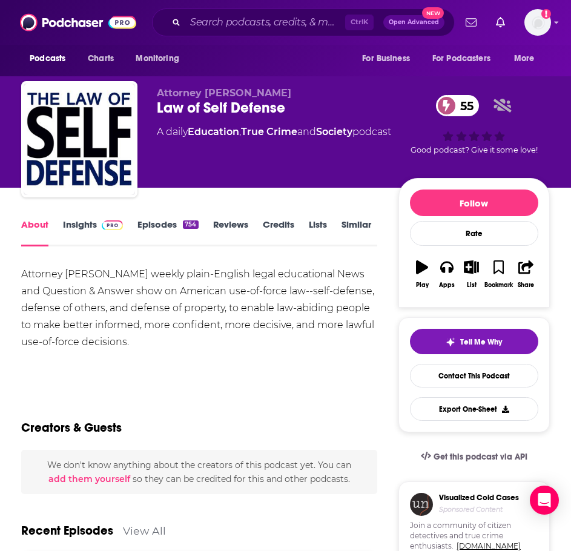
drag, startPoint x: 110, startPoint y: 332, endPoint x: 22, endPoint y: 272, distance: 106.9
click at [22, 272] on div "Attorney Andrew F. Branca's weekly plain-English legal educational News and Que…" at bounding box center [199, 308] width 356 height 85
click at [92, 231] on link "Insights" at bounding box center [93, 233] width 60 height 28
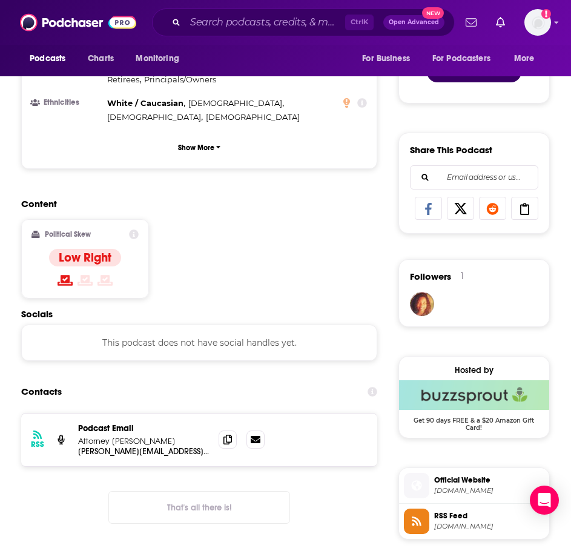
scroll to position [788, 0]
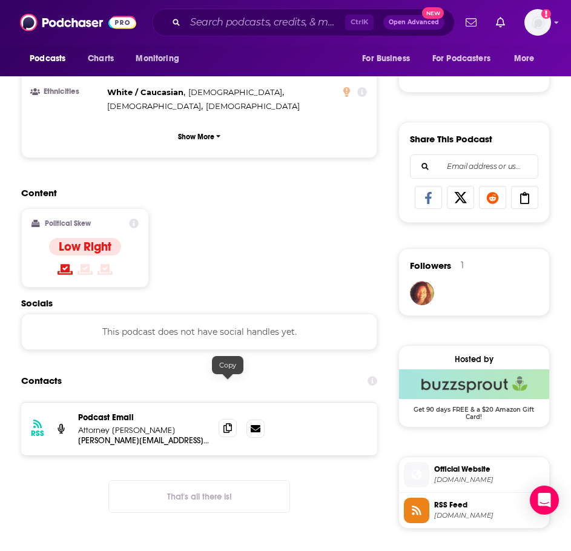
click at [226, 424] on icon at bounding box center [228, 429] width 8 height 10
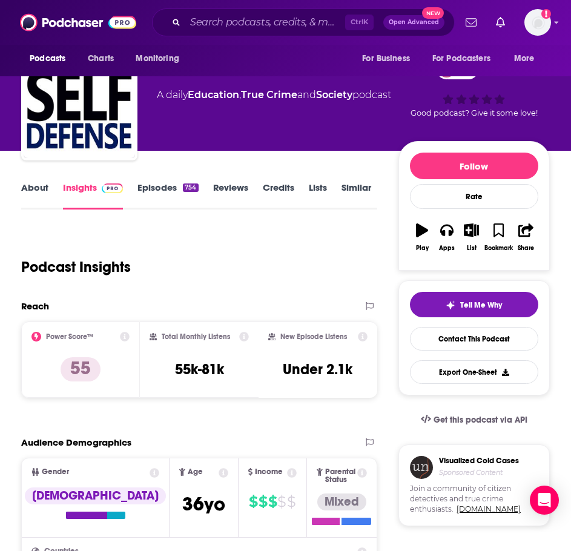
scroll to position [0, 0]
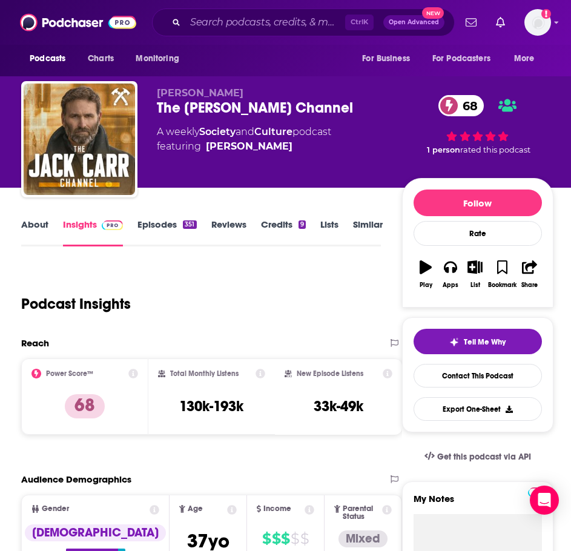
click at [33, 228] on link "About" at bounding box center [34, 233] width 27 height 28
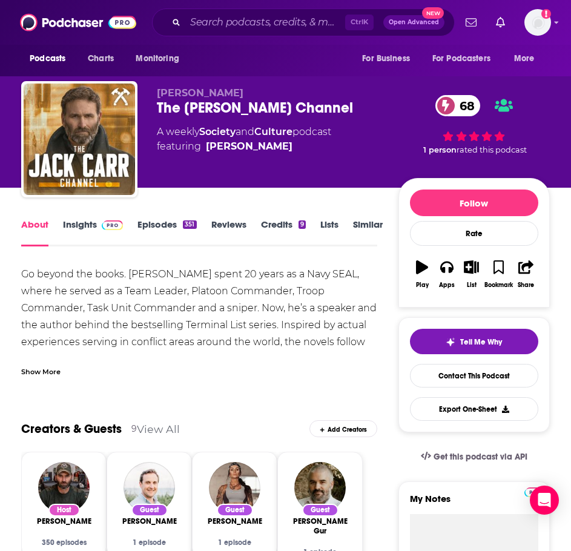
click at [48, 364] on div "Show More" at bounding box center [199, 367] width 356 height 21
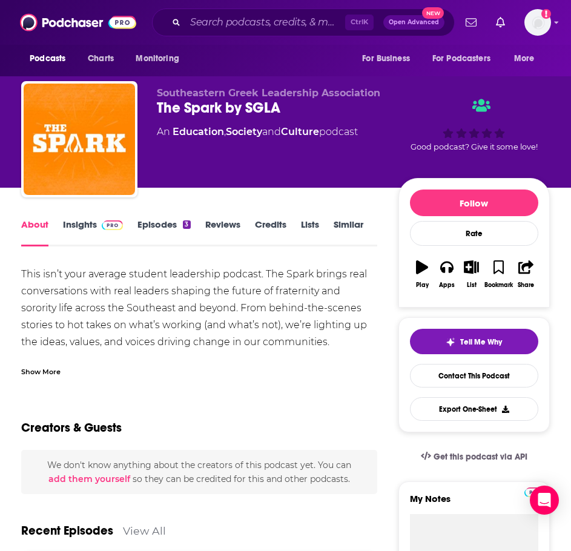
click at [48, 359] on div "Show More" at bounding box center [199, 367] width 356 height 21
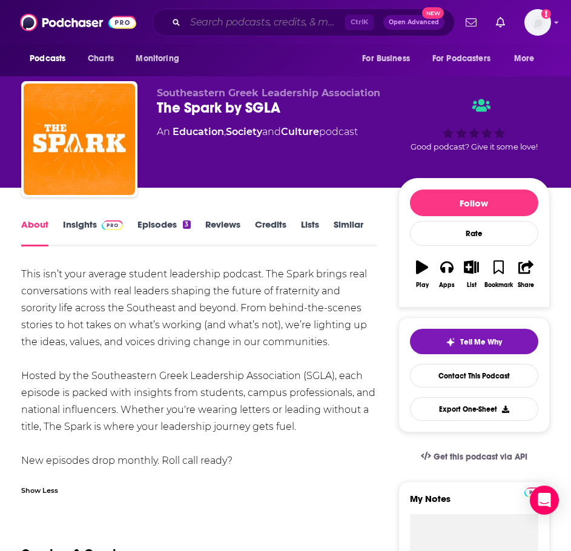
click at [221, 21] on input "Search podcasts, credits, & more..." at bounding box center [265, 22] width 160 height 19
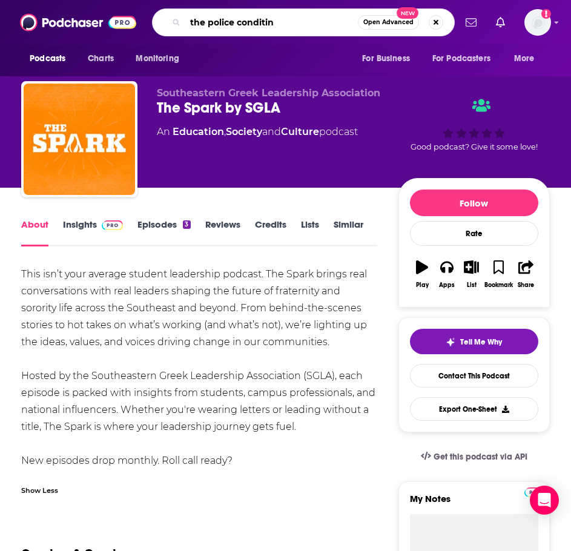
type input "the police conditino"
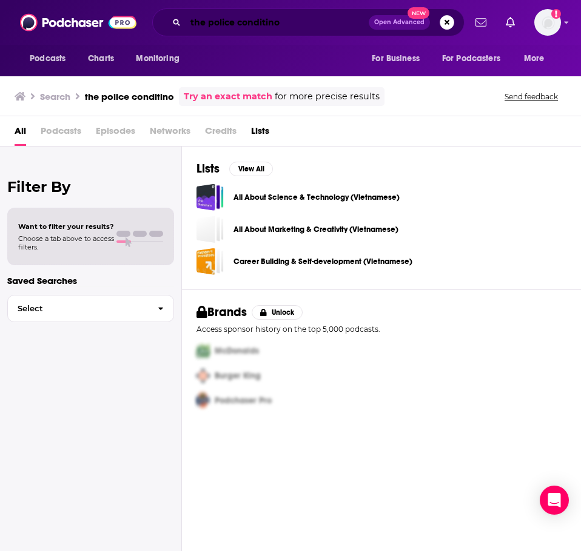
click at [323, 25] on input "the police conditino" at bounding box center [276, 22] width 183 height 19
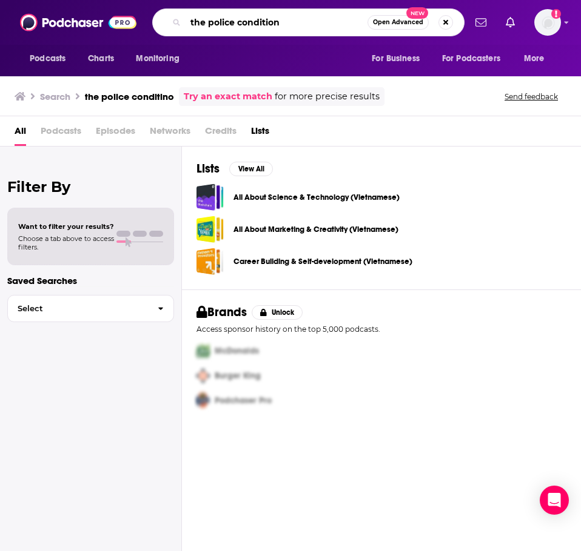
type input "the police condition"
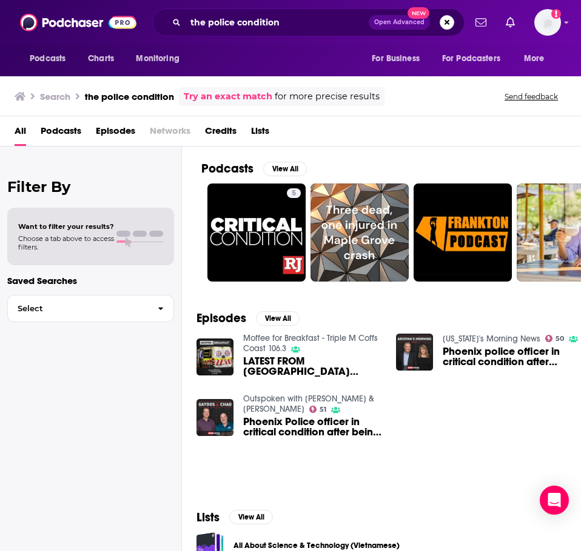
click at [350, 402] on link "Outspoken with Bruce & Gaydos" at bounding box center [308, 404] width 131 height 21
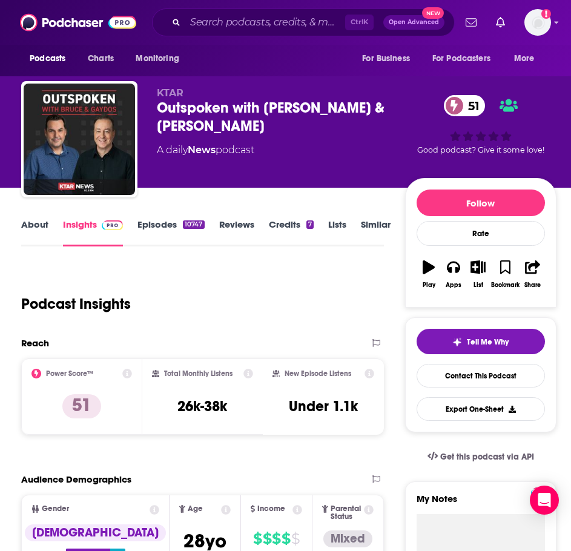
click at [45, 232] on link "About" at bounding box center [34, 233] width 27 height 28
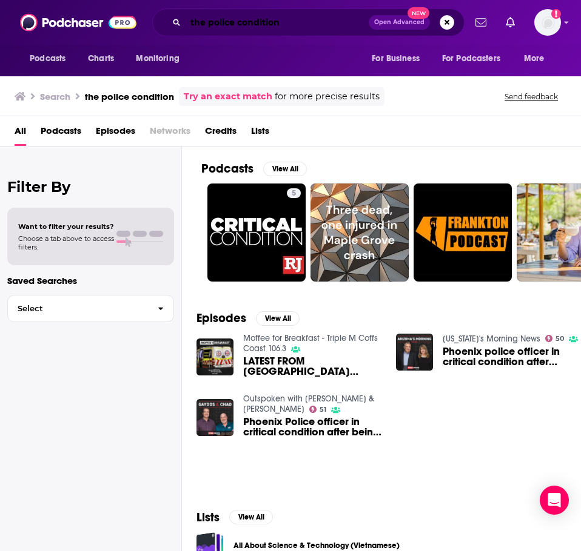
click at [346, 25] on input "the police condition" at bounding box center [276, 22] width 183 height 19
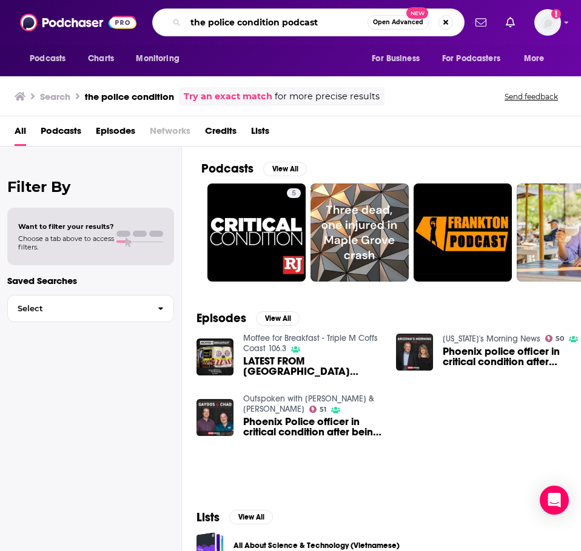
type input "the police condition podcast"
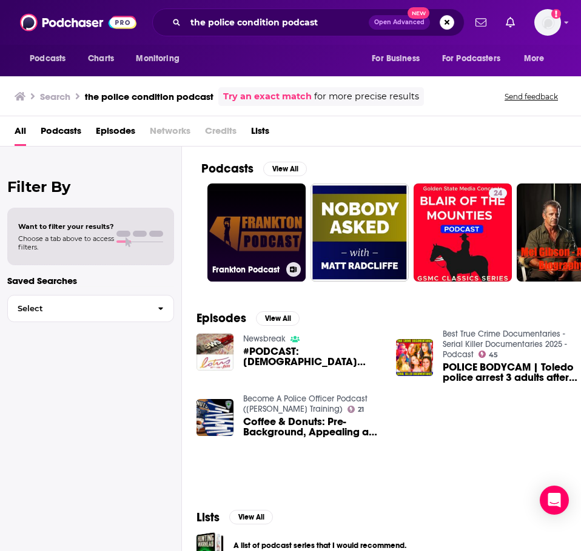
click at [268, 236] on link "Frankton Podcast" at bounding box center [256, 233] width 98 height 98
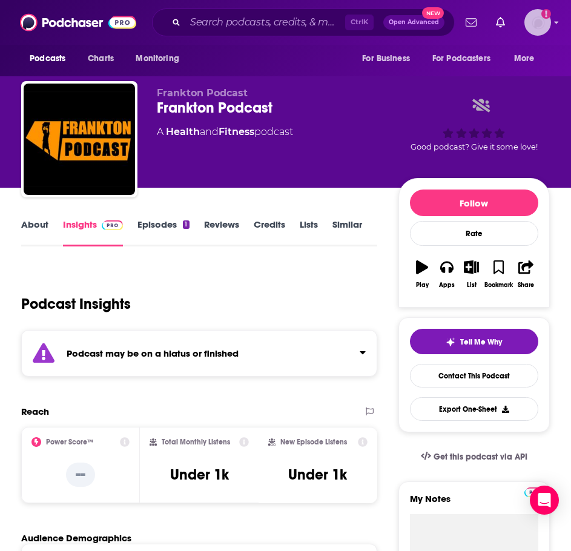
click at [545, 23] on img "Logged in as ILATeam" at bounding box center [538, 22] width 27 height 27
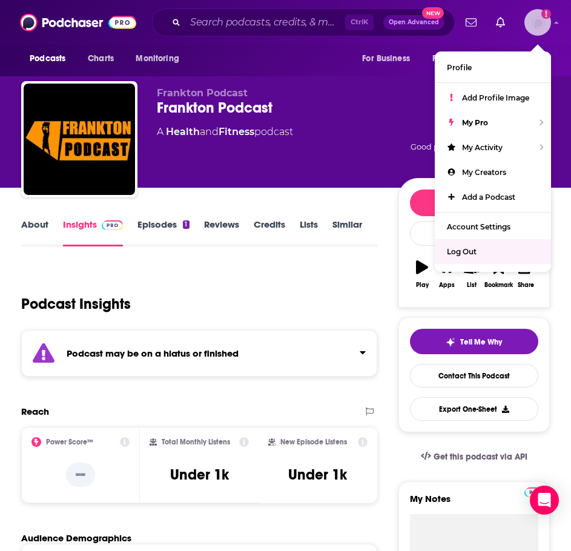
click at [476, 255] on span "Log Out" at bounding box center [462, 251] width 30 height 9
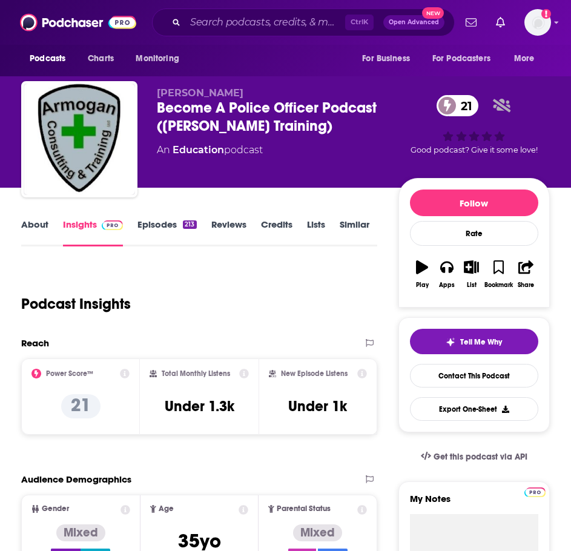
click at [38, 227] on link "About" at bounding box center [34, 233] width 27 height 28
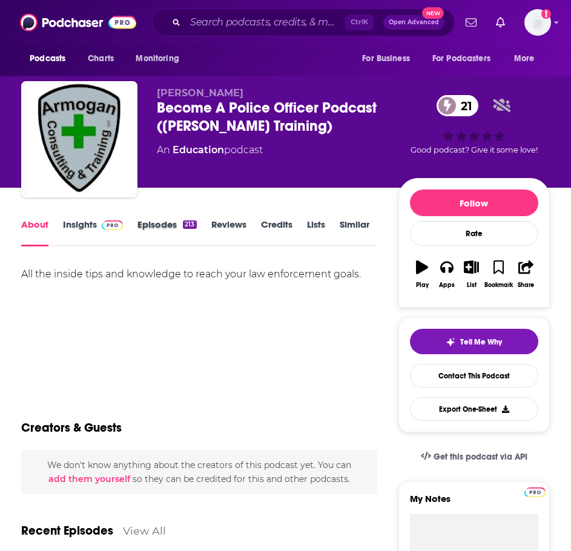
click at [199, 221] on div "Episodes 213" at bounding box center [174, 233] width 73 height 28
click at [182, 223] on link "Episodes 213" at bounding box center [167, 233] width 59 height 28
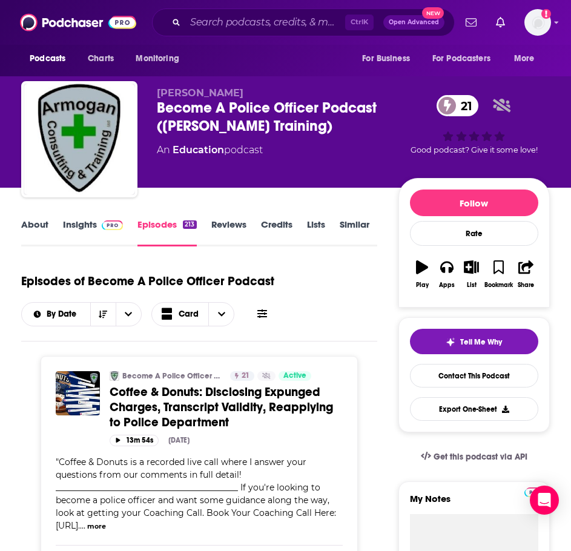
click at [39, 228] on link "About" at bounding box center [34, 233] width 27 height 28
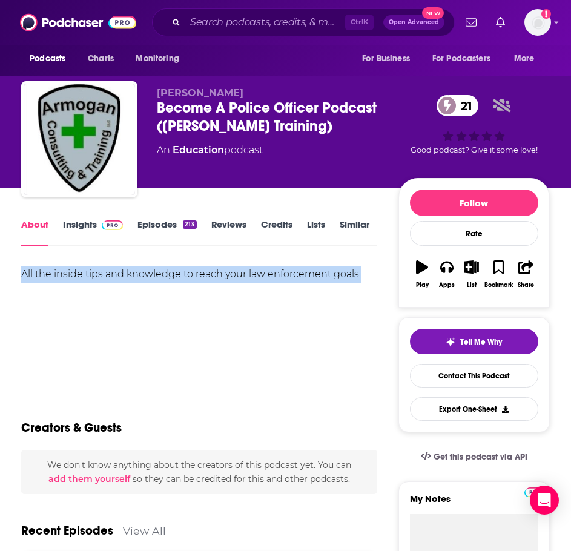
drag, startPoint x: 365, startPoint y: 270, endPoint x: 16, endPoint y: 277, distance: 348.5
copy div "All the inside tips and knowledge to reach your law enforcement goals."
click at [107, 221] on img at bounding box center [112, 226] width 21 height 10
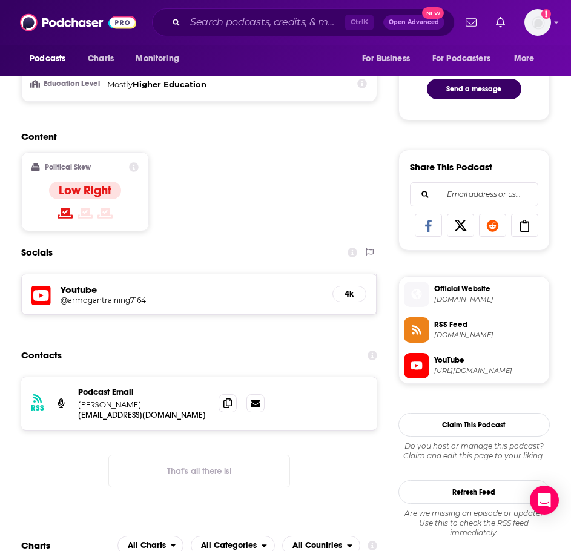
scroll to position [667, 0]
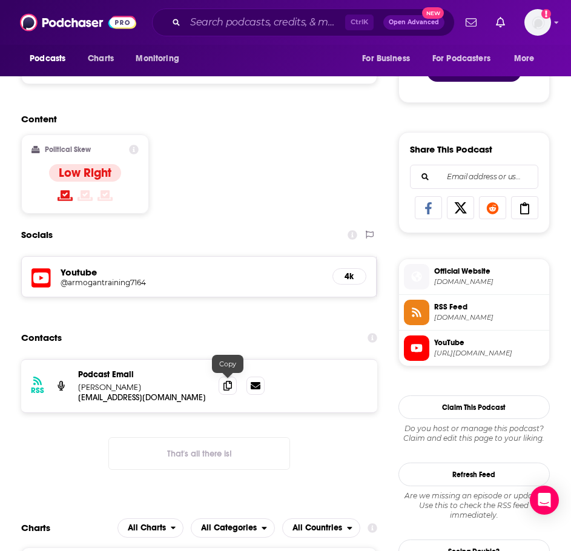
drag, startPoint x: 221, startPoint y: 384, endPoint x: 199, endPoint y: 379, distance: 22.3
click at [221, 384] on span at bounding box center [228, 386] width 18 height 18
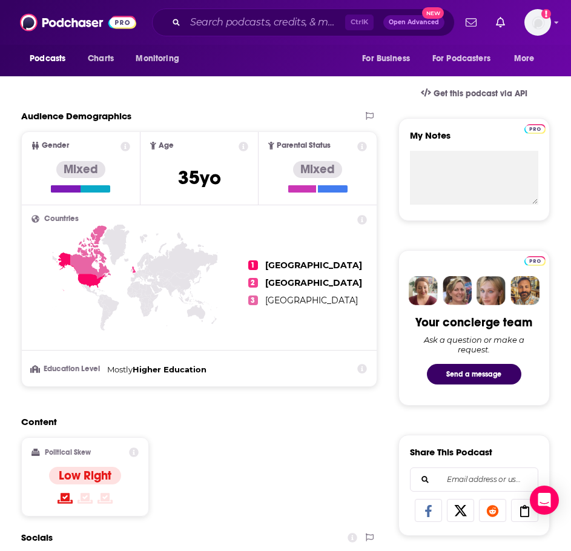
scroll to position [0, 0]
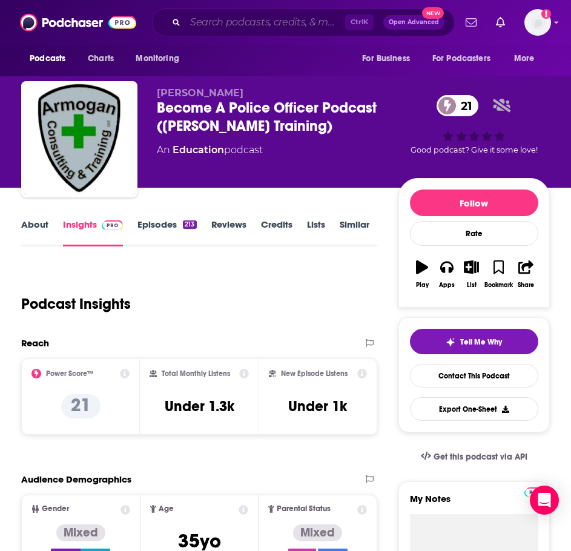
click at [236, 23] on input "Search podcasts, credits, & more..." at bounding box center [265, 22] width 160 height 19
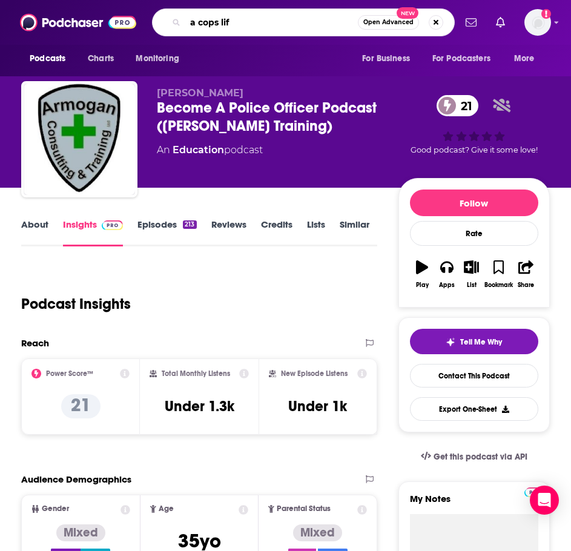
type input "a cops life"
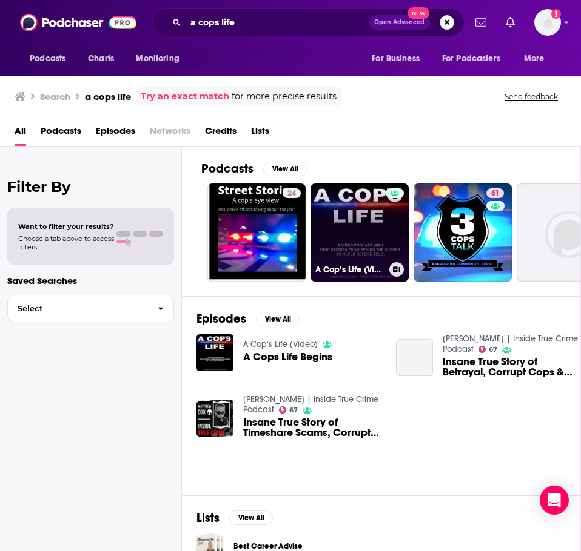
click at [358, 225] on link "A Cop’s Life (Video)" at bounding box center [359, 233] width 98 height 98
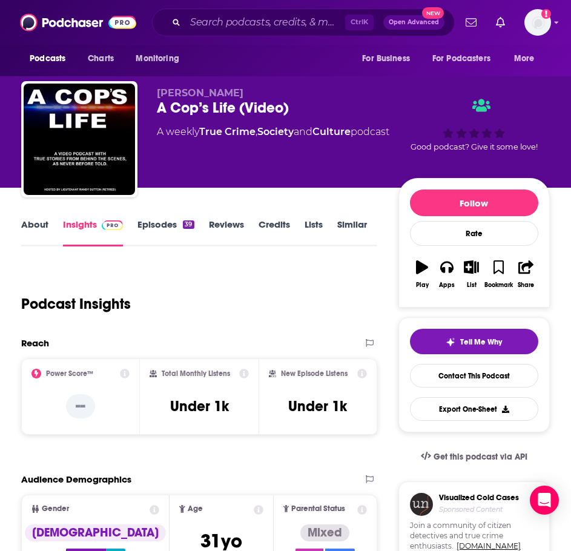
click at [43, 227] on link "About" at bounding box center [34, 233] width 27 height 28
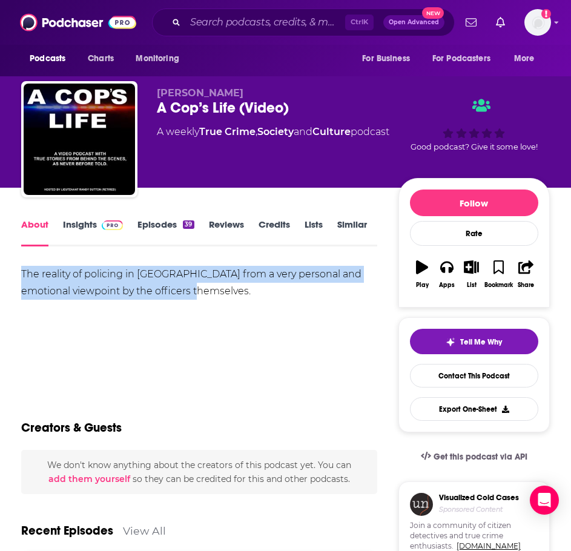
drag, startPoint x: 16, startPoint y: 282, endPoint x: 1, endPoint y: 278, distance: 15.9
click at [0, 278] on html "Podcasts Charts Monitoring Ctrl K Open Advanced New For Business For Podcasters…" at bounding box center [285, 275] width 571 height 551
click at [98, 221] on span at bounding box center [110, 225] width 26 height 12
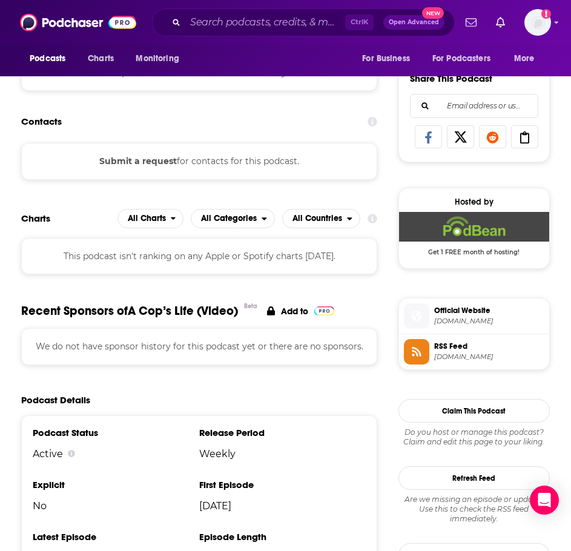
scroll to position [1151, 0]
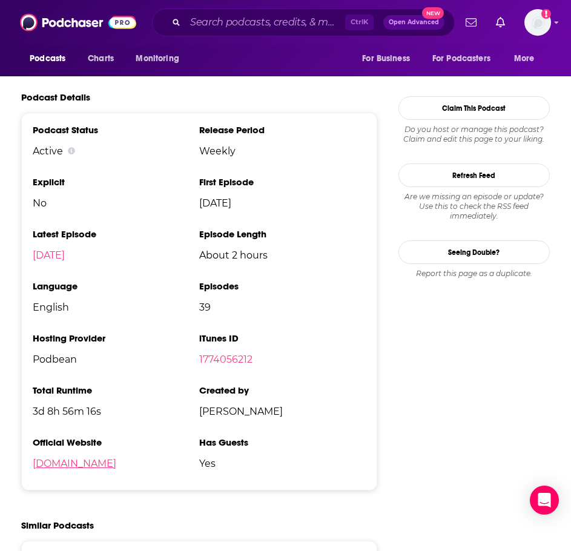
click at [116, 467] on link "[DOMAIN_NAME]" at bounding box center [75, 464] width 84 height 12
